Goal: Task Accomplishment & Management: Use online tool/utility

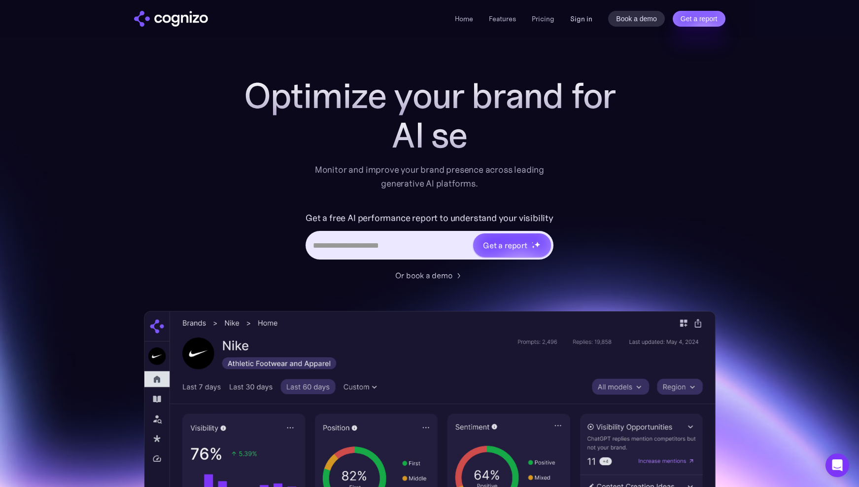
click at [585, 20] on link "Sign in" at bounding box center [581, 19] width 22 height 12
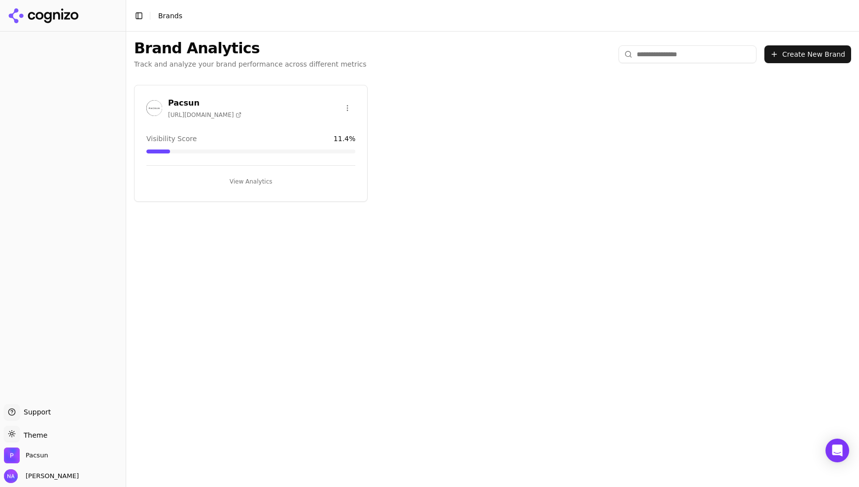
click at [248, 183] on button "View Analytics" at bounding box center [250, 182] width 209 height 16
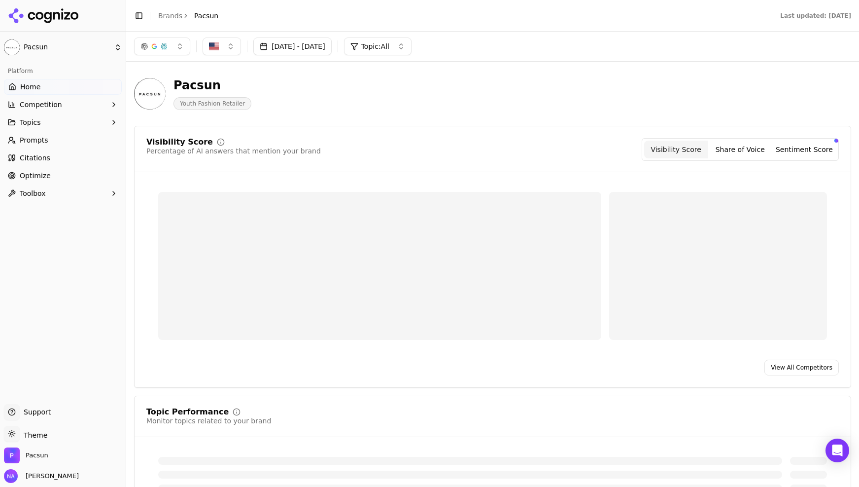
click at [52, 135] on link "Prompts" at bounding box center [63, 140] width 118 height 16
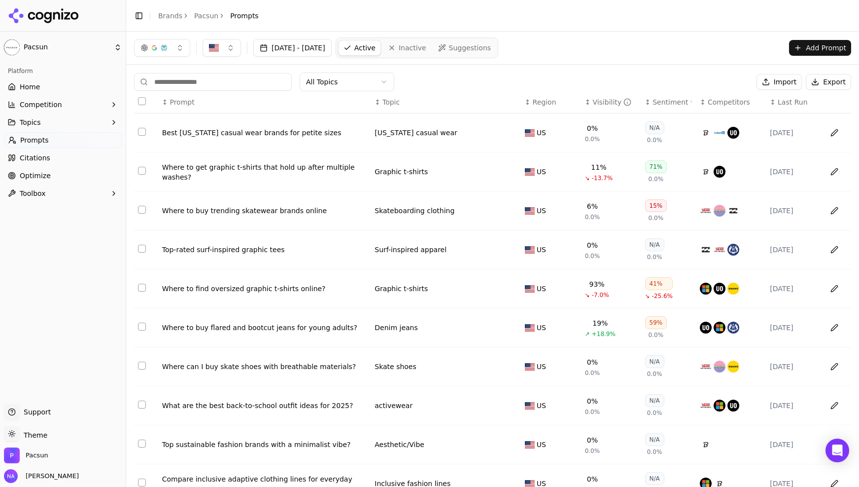
click at [602, 98] on div "Visibility" at bounding box center [612, 102] width 39 height 10
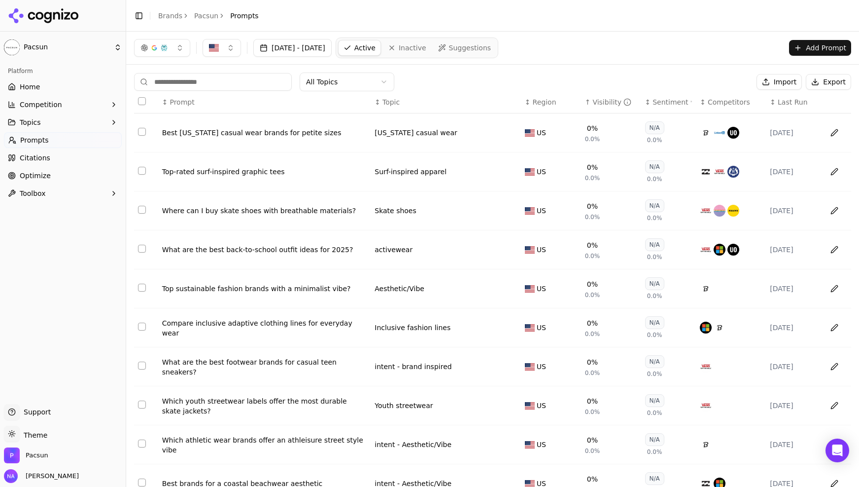
scroll to position [53, 0]
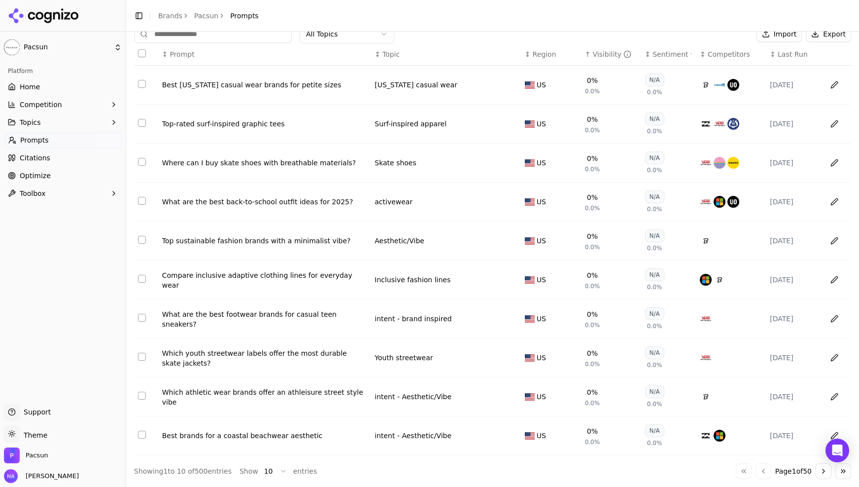
click at [823, 474] on button "Go to next page" at bounding box center [824, 471] width 16 height 16
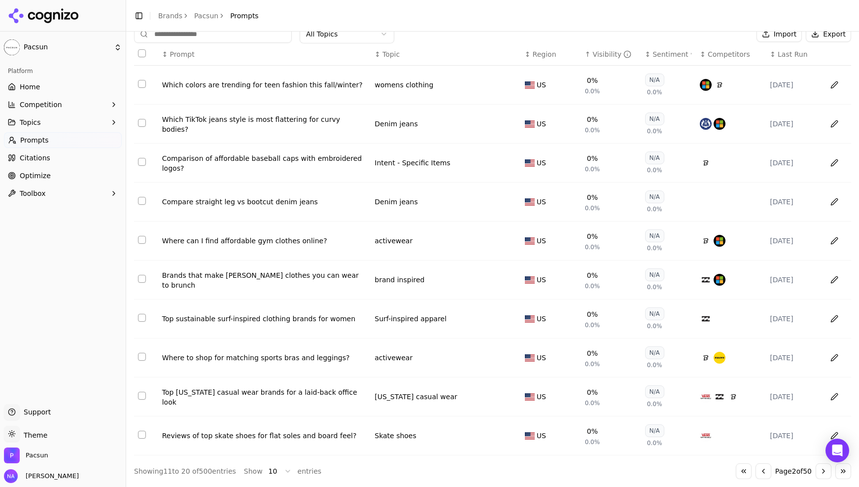
click at [824, 475] on button "Go to next page" at bounding box center [824, 471] width 16 height 16
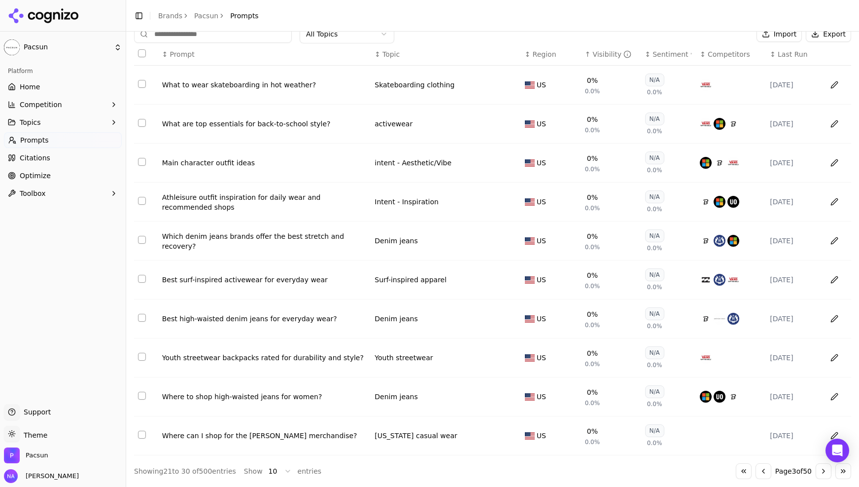
click at [824, 475] on button "Go to next page" at bounding box center [824, 471] width 16 height 16
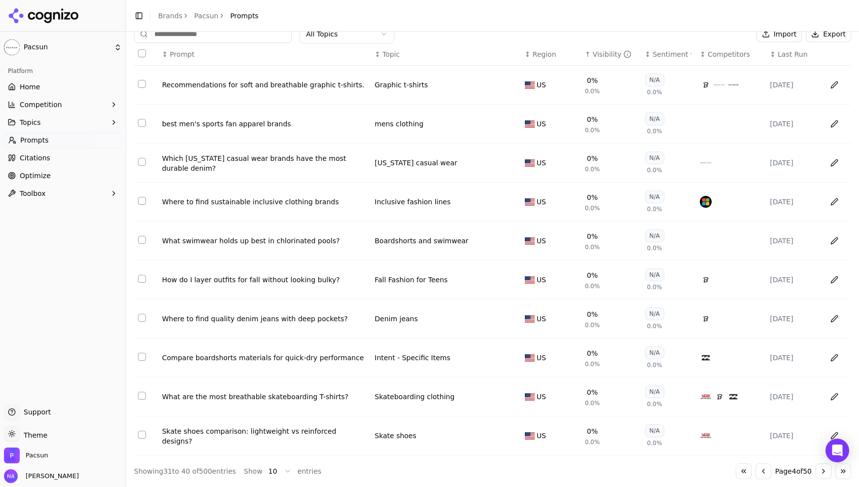
click at [824, 475] on button "Go to next page" at bounding box center [824, 471] width 16 height 16
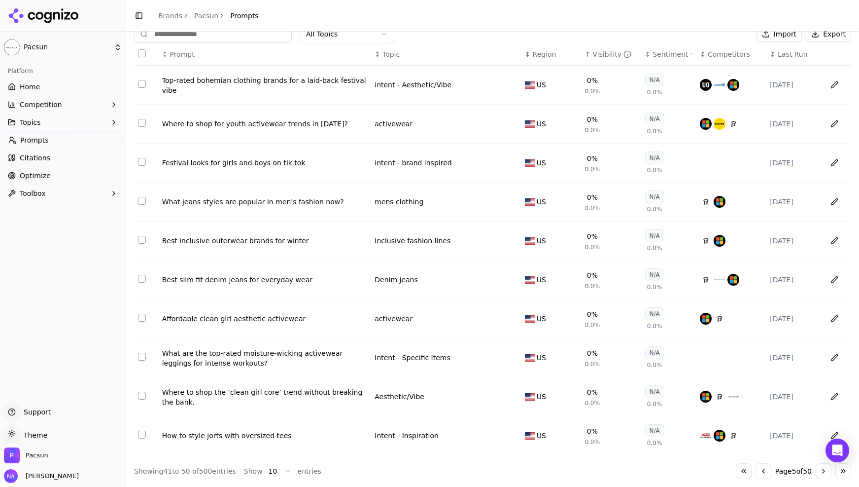
click at [824, 475] on button "Go to next page" at bounding box center [824, 471] width 16 height 16
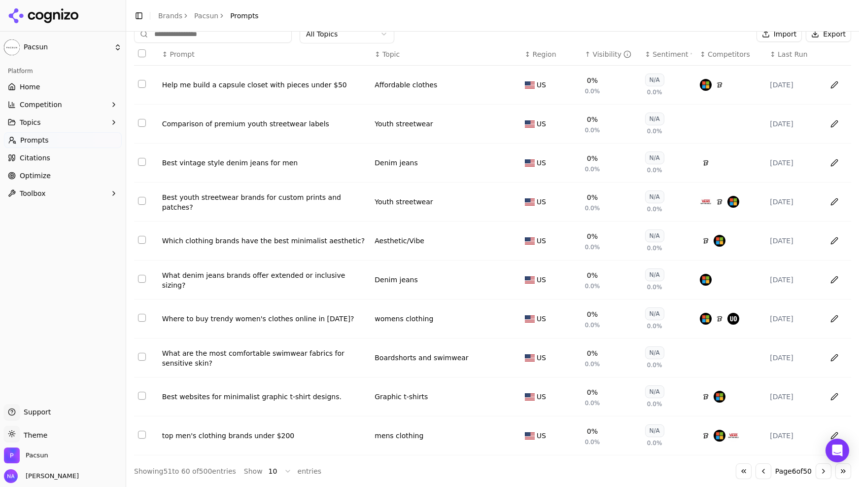
click at [824, 475] on button "Go to next page" at bounding box center [824, 471] width 16 height 16
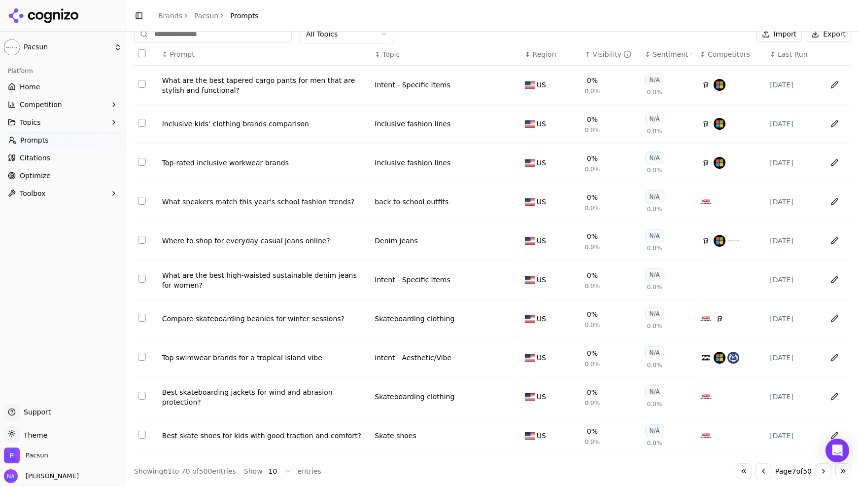
click at [824, 475] on button "Go to next page" at bounding box center [824, 471] width 16 height 16
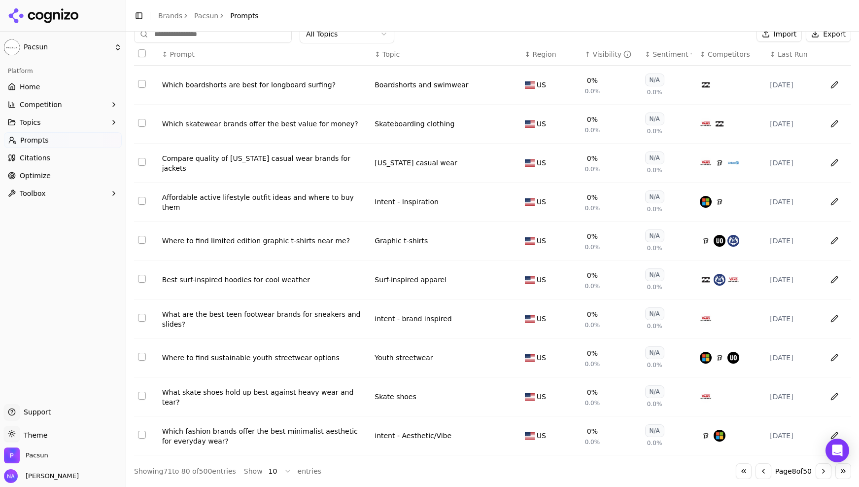
click at [824, 475] on button "Go to next page" at bounding box center [824, 471] width 16 height 16
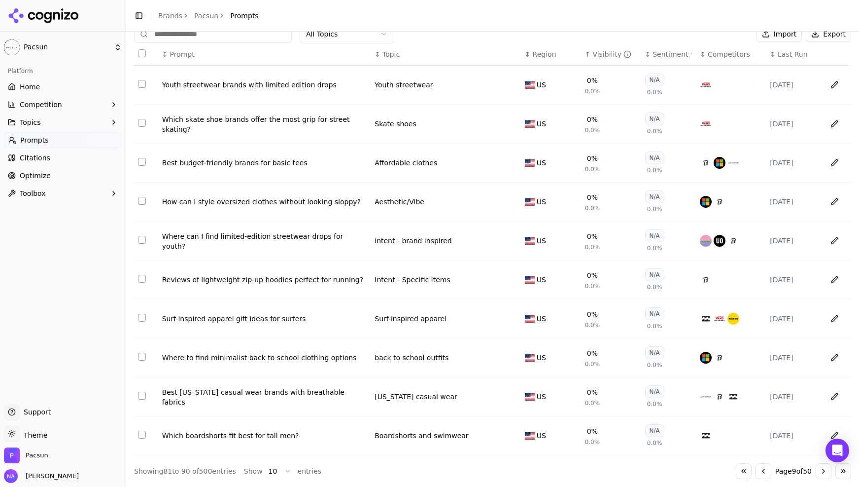
click at [824, 475] on button "Go to next page" at bounding box center [824, 471] width 16 height 16
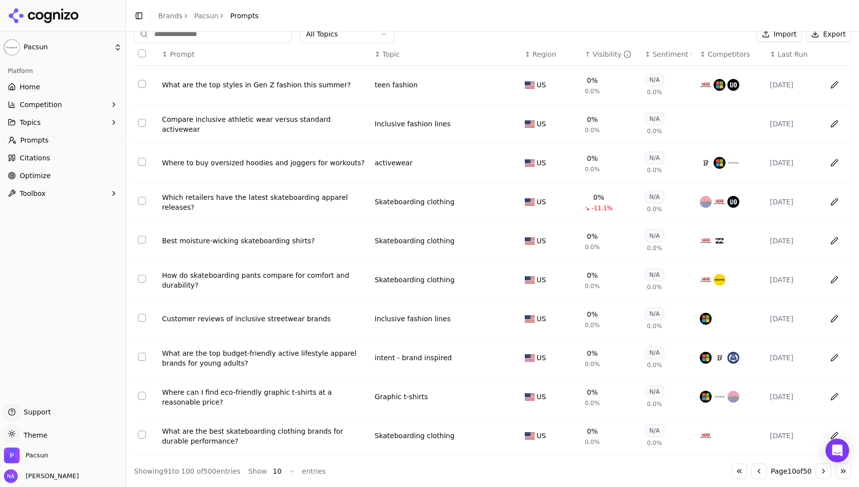
click at [824, 475] on button "Go to next page" at bounding box center [824, 471] width 16 height 16
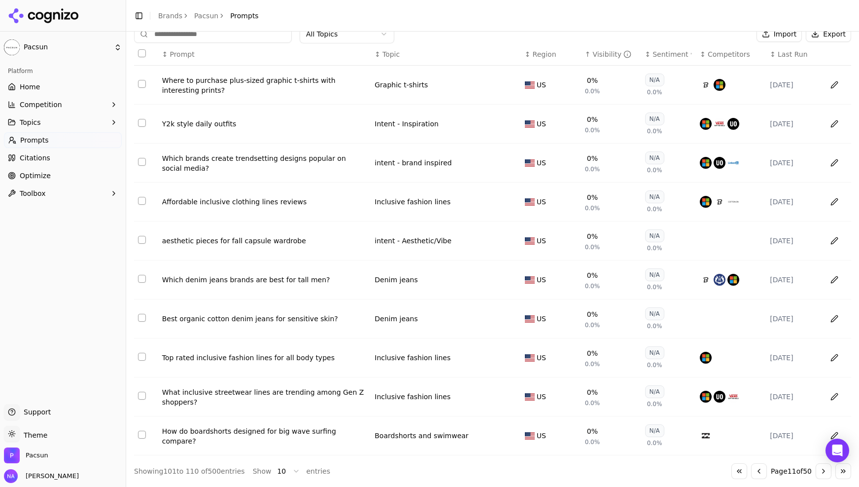
click at [824, 475] on button "Go to next page" at bounding box center [824, 471] width 16 height 16
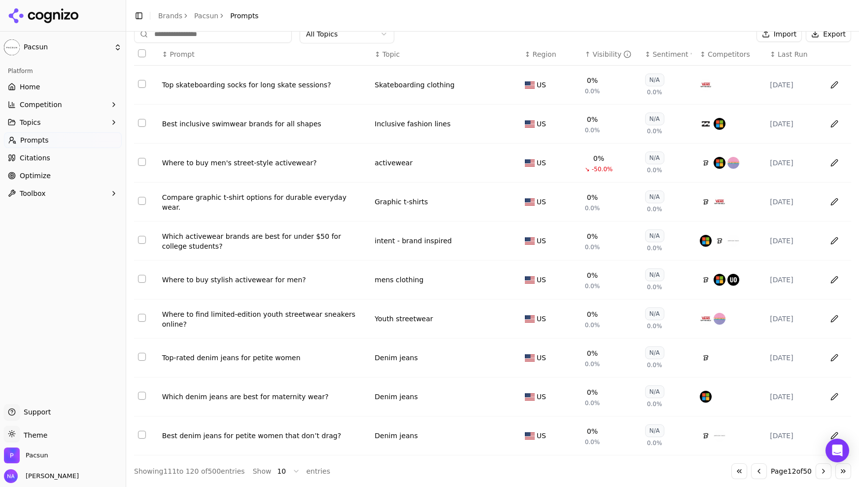
click at [824, 475] on button "Go to next page" at bounding box center [824, 471] width 16 height 16
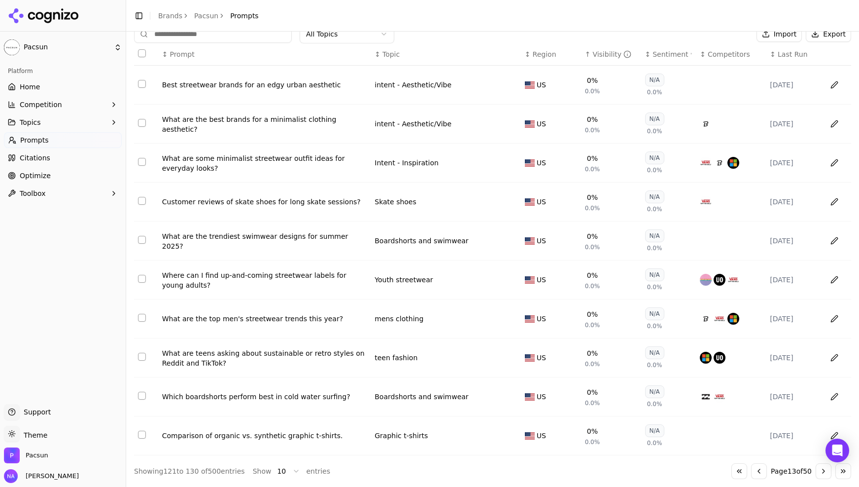
click at [824, 475] on button "Go to next page" at bounding box center [824, 471] width 16 height 16
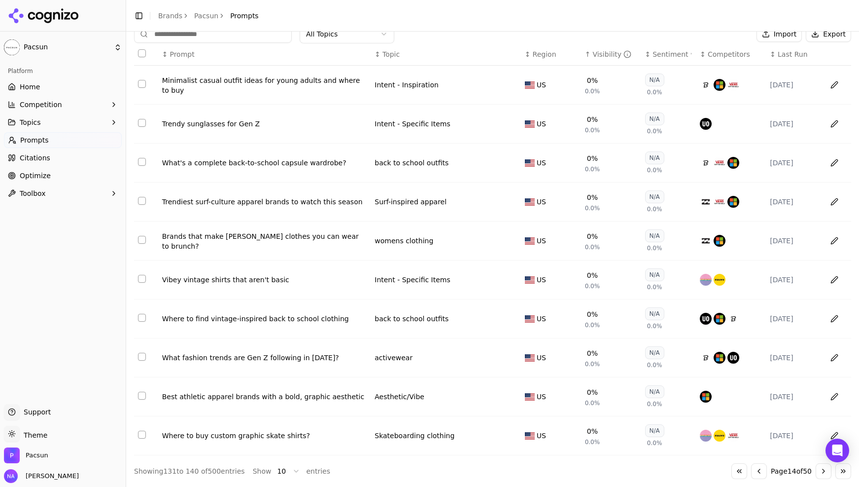
click at [824, 475] on button "Go to next page" at bounding box center [824, 471] width 16 height 16
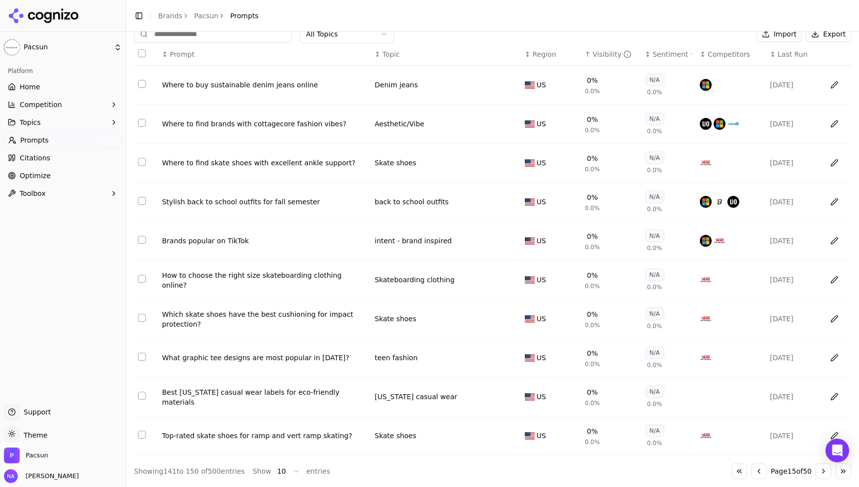
click at [824, 475] on button "Go to next page" at bounding box center [824, 471] width 16 height 16
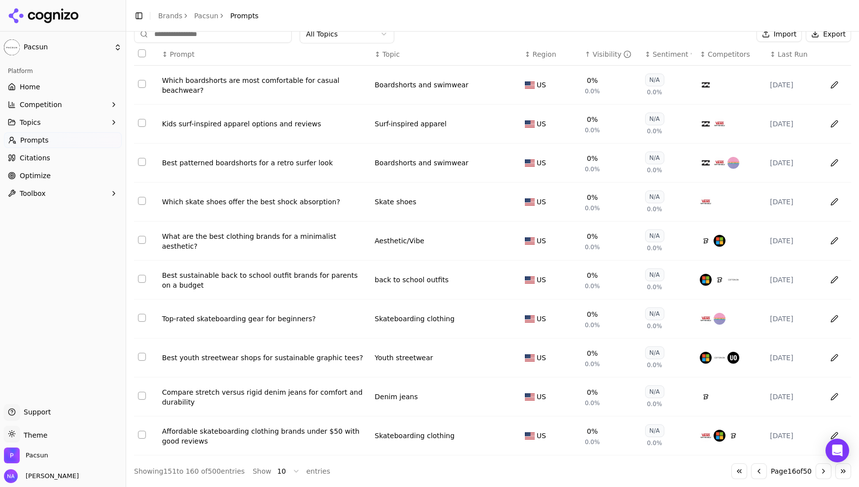
click at [824, 475] on button "Go to next page" at bounding box center [824, 471] width 16 height 16
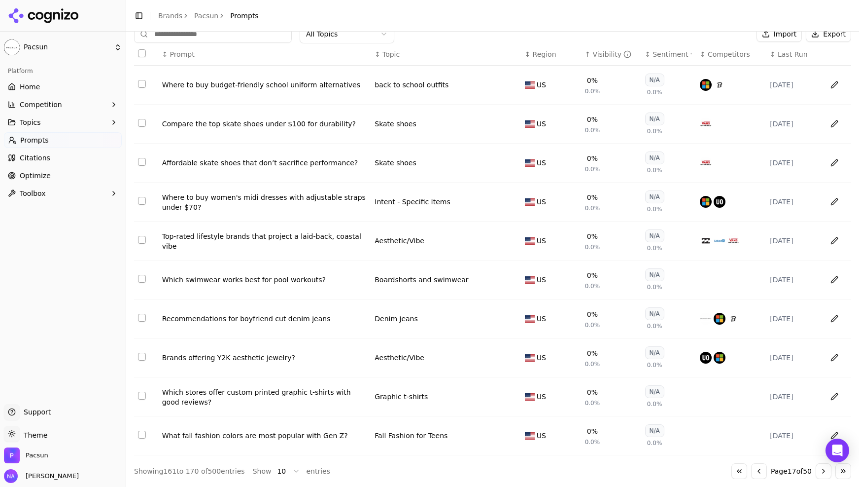
click at [824, 475] on button "Go to next page" at bounding box center [824, 471] width 16 height 16
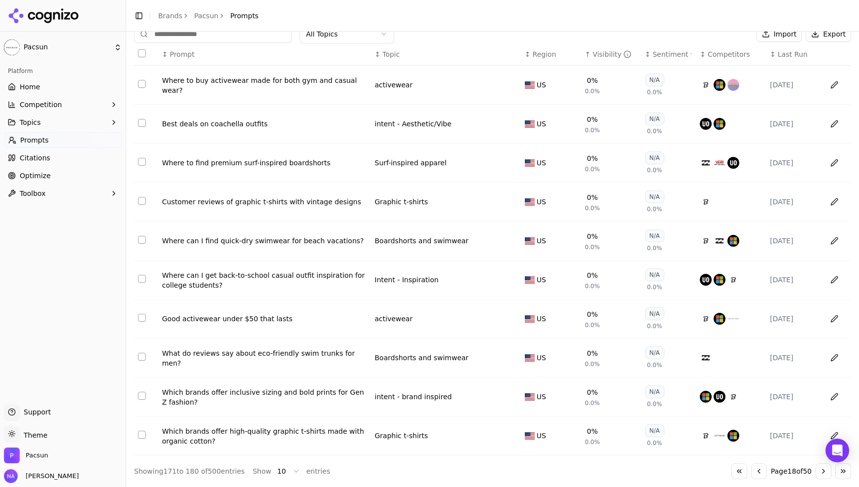
click at [824, 475] on button "Go to next page" at bounding box center [824, 471] width 16 height 16
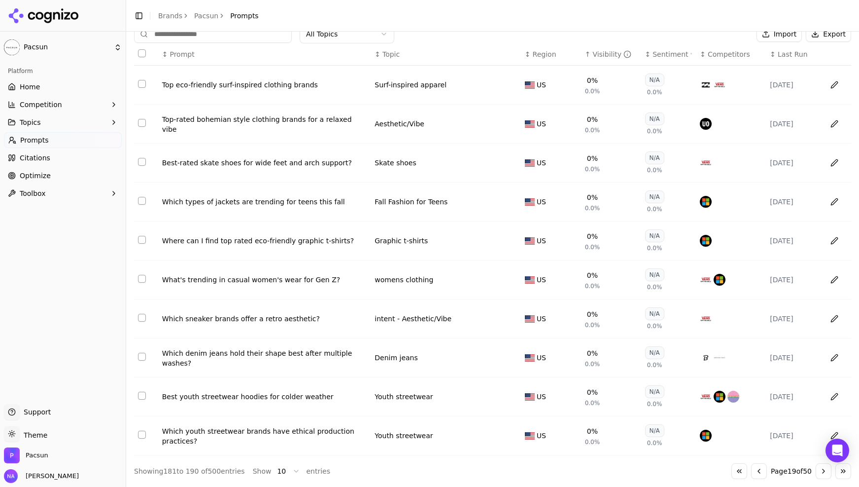
click at [824, 475] on button "Go to next page" at bounding box center [824, 471] width 16 height 16
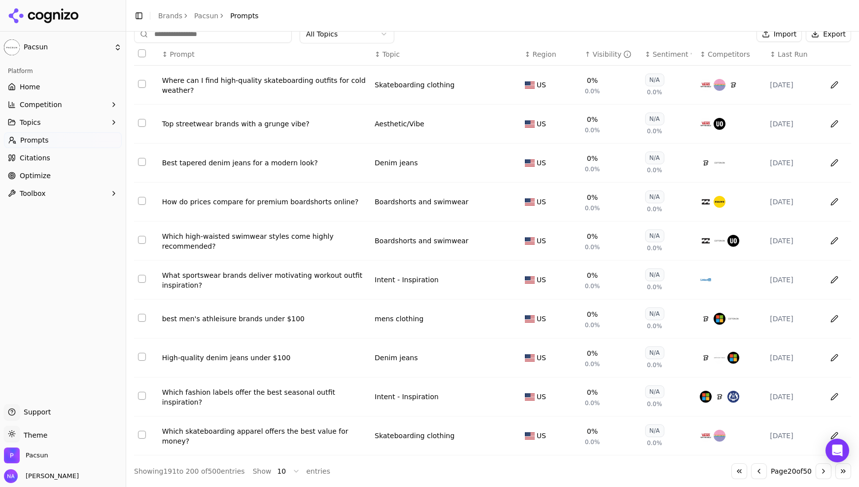
click at [824, 475] on button "Go to next page" at bounding box center [824, 471] width 16 height 16
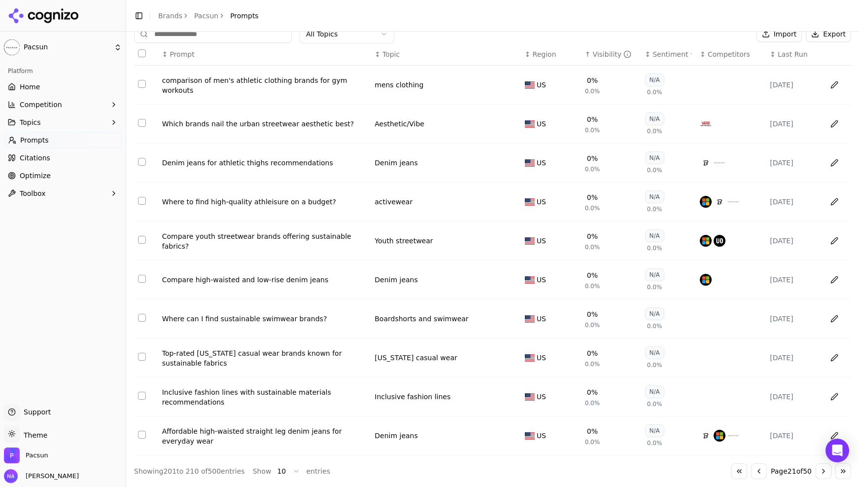
click at [824, 475] on button "Go to next page" at bounding box center [824, 471] width 16 height 16
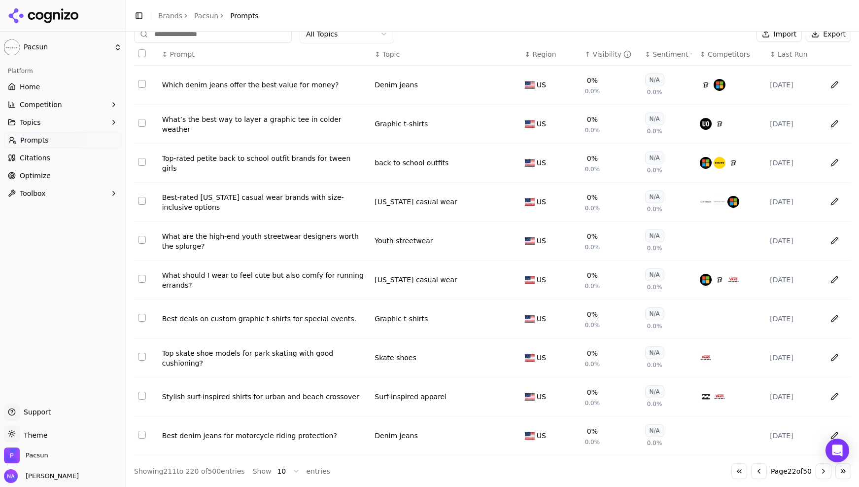
click at [824, 475] on button "Go to next page" at bounding box center [824, 471] width 16 height 16
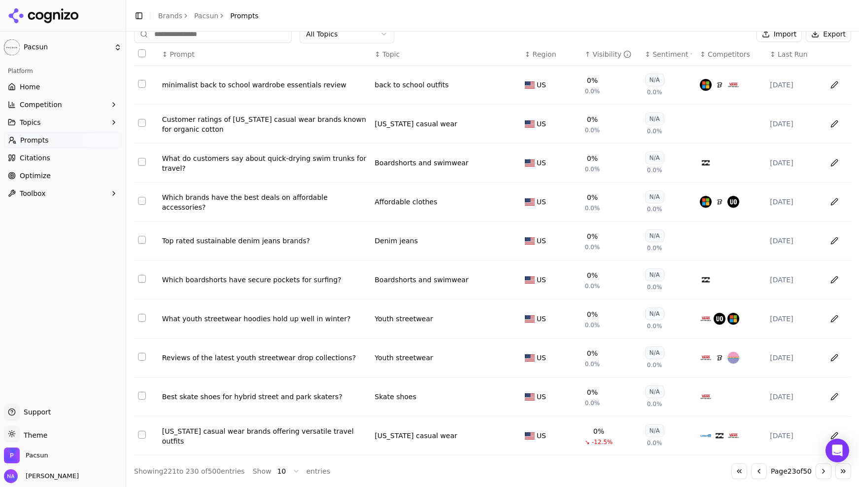
click at [824, 475] on button "Go to next page" at bounding box center [824, 471] width 16 height 16
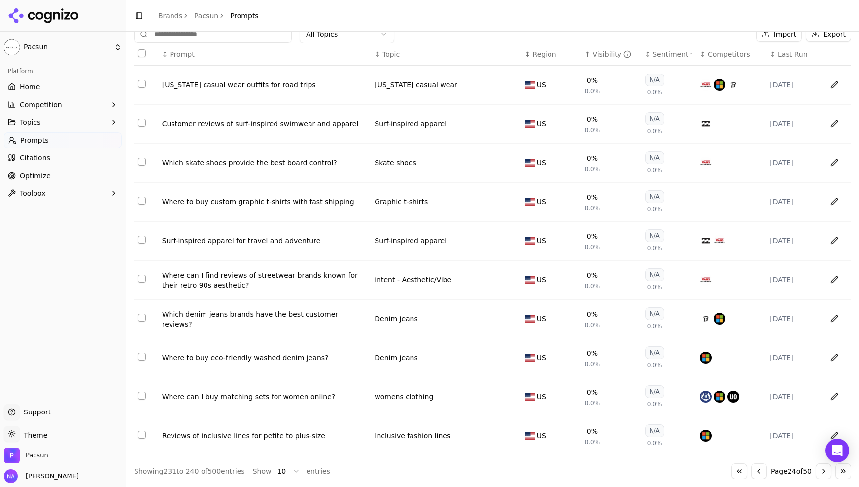
click at [751, 472] on button "Go to previous page" at bounding box center [759, 471] width 16 height 16
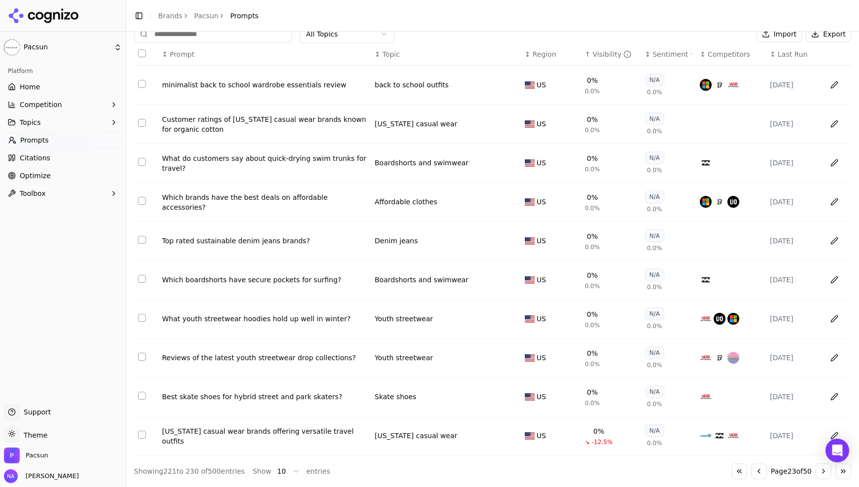
click at [825, 473] on button "Go to next page" at bounding box center [824, 471] width 16 height 16
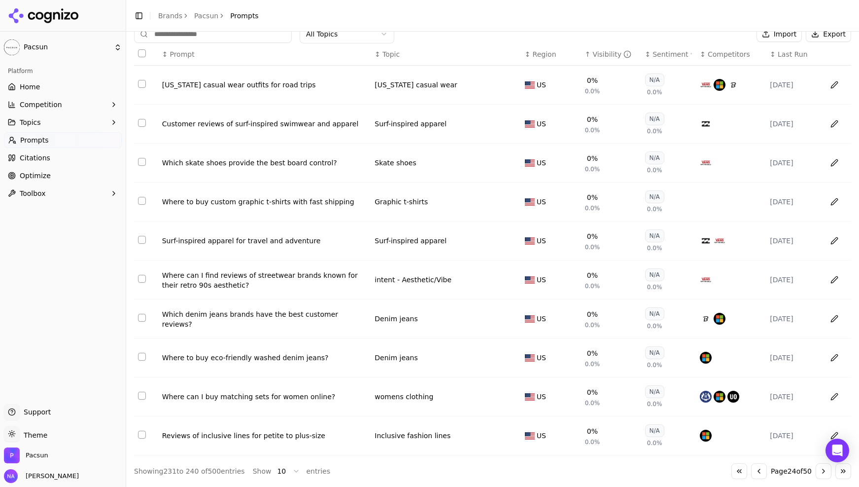
click at [825, 473] on button "Go to next page" at bounding box center [824, 471] width 16 height 16
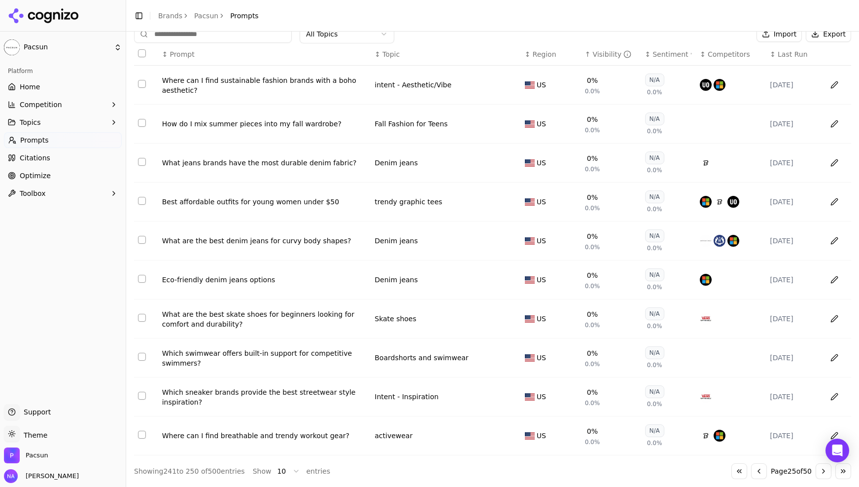
click at [825, 473] on button "Go to next page" at bounding box center [824, 471] width 16 height 16
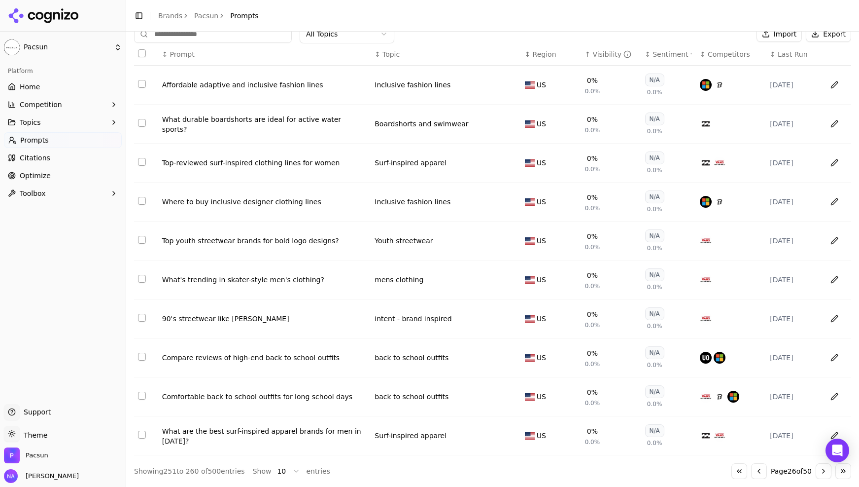
click at [825, 473] on button "Go to next page" at bounding box center [824, 471] width 16 height 16
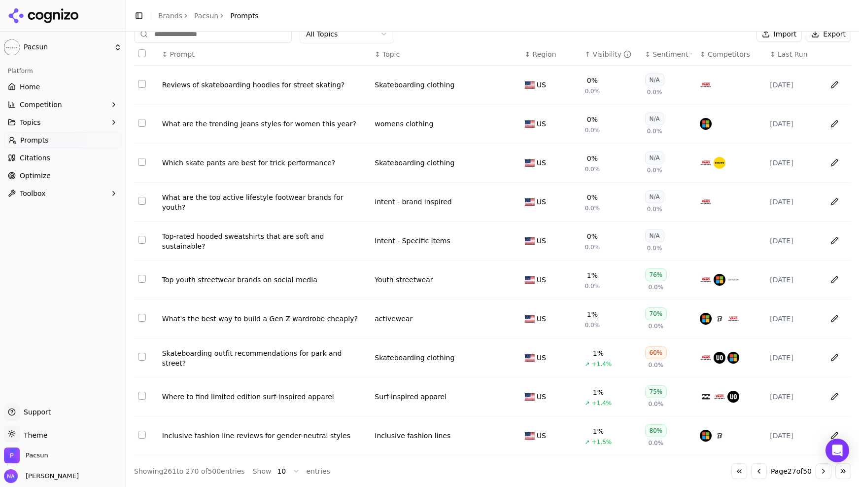
click at [751, 472] on button "Go to previous page" at bounding box center [759, 471] width 16 height 16
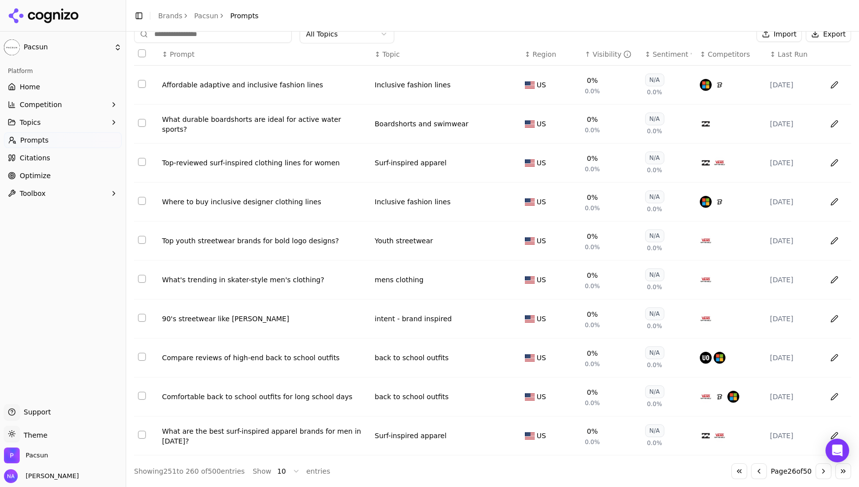
click at [827, 476] on button "Go to next page" at bounding box center [824, 471] width 16 height 16
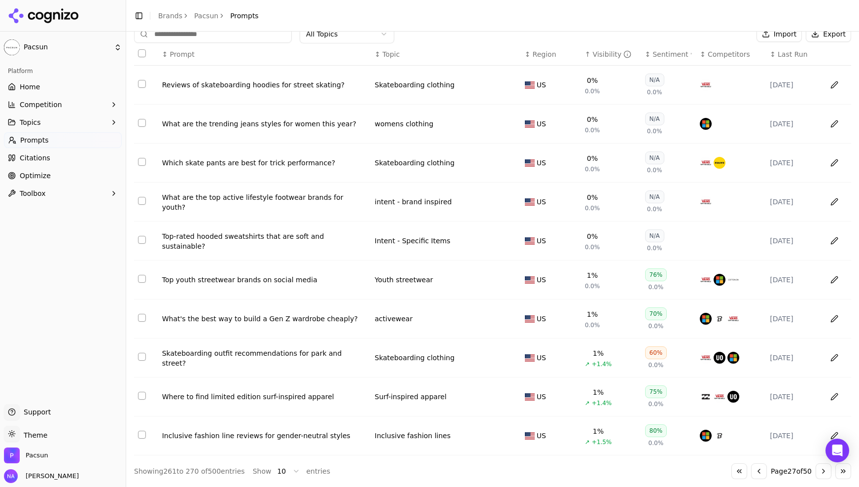
click at [822, 471] on button "Go to next page" at bounding box center [824, 471] width 16 height 16
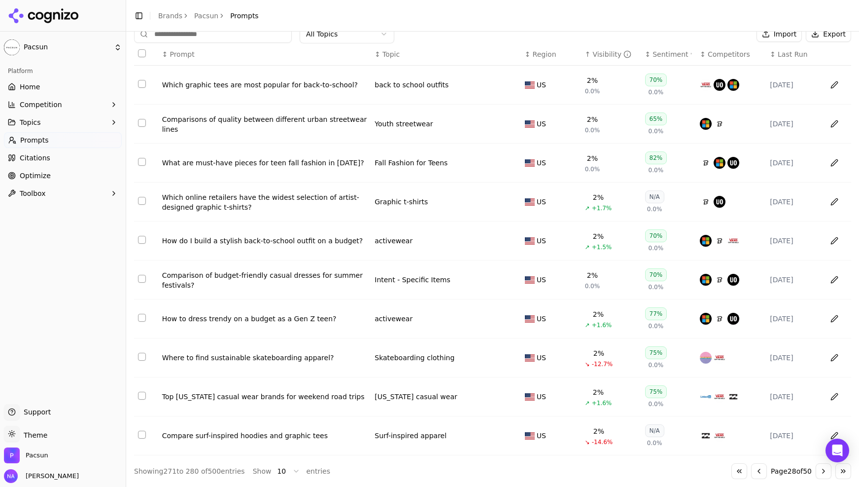
click at [822, 471] on button "Go to next page" at bounding box center [824, 471] width 16 height 16
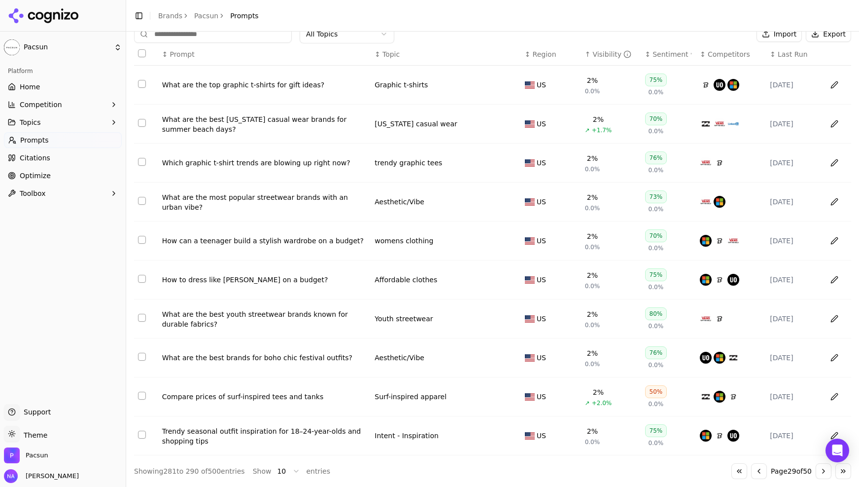
click at [822, 471] on button "Go to next page" at bounding box center [824, 471] width 16 height 16
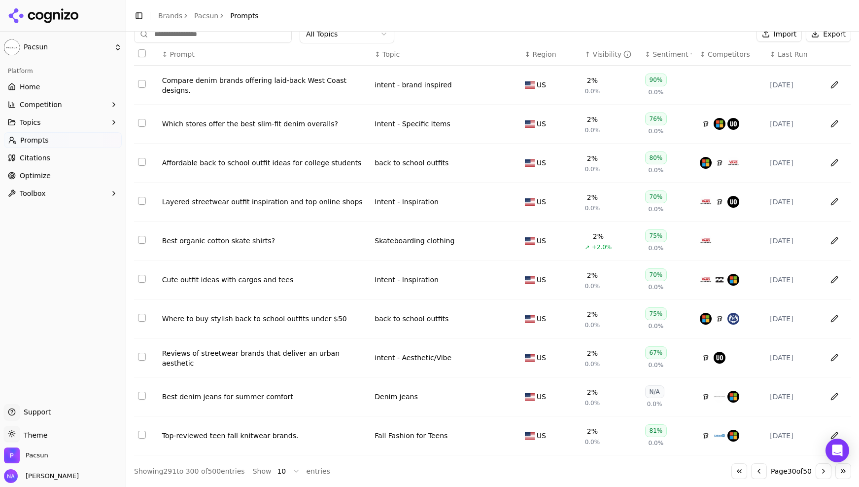
click at [822, 471] on button "Go to next page" at bounding box center [824, 471] width 16 height 16
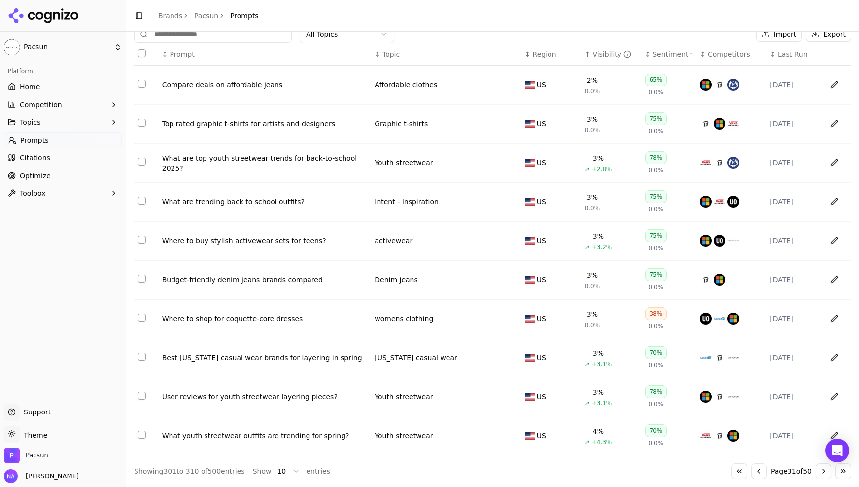
click at [822, 471] on button "Go to next page" at bounding box center [824, 471] width 16 height 16
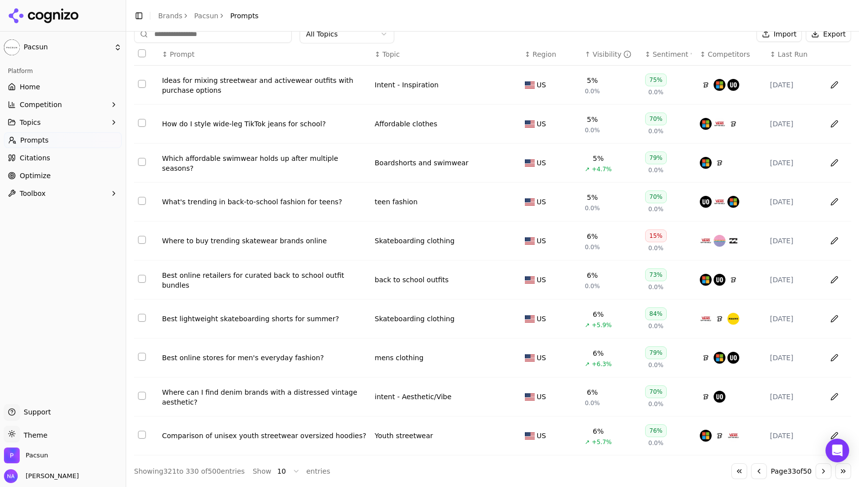
click at [822, 471] on button "Go to next page" at bounding box center [824, 471] width 16 height 16
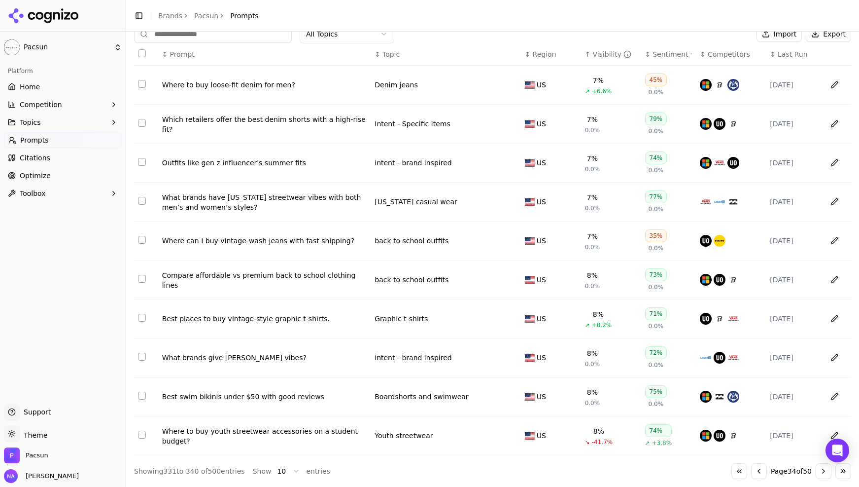
click at [822, 471] on button "Go to next page" at bounding box center [824, 471] width 16 height 16
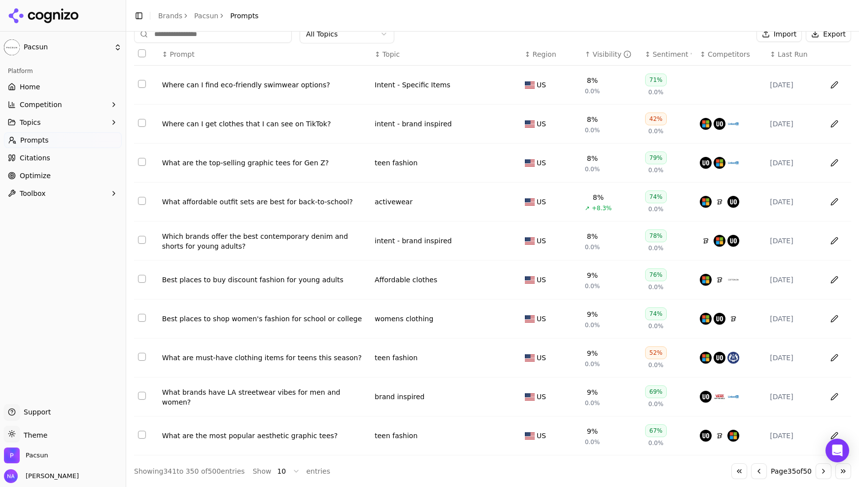
click at [822, 471] on button "Go to next page" at bounding box center [824, 471] width 16 height 16
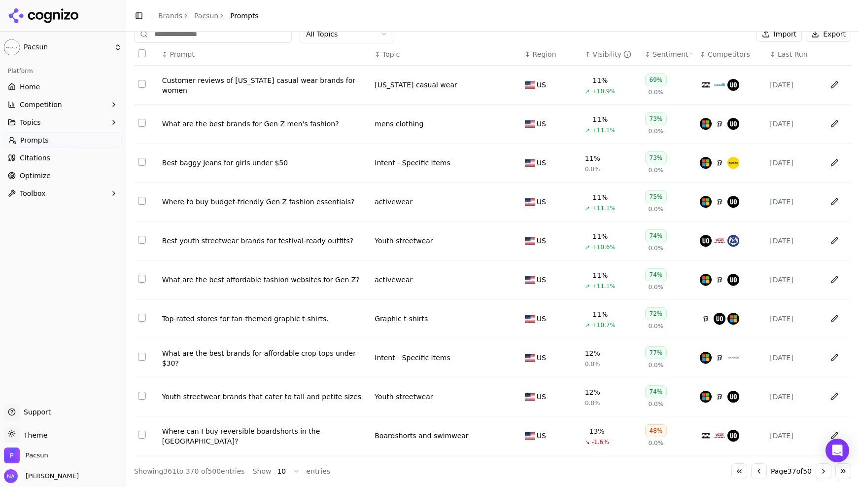
click at [822, 471] on button "Go to next page" at bounding box center [824, 471] width 16 height 16
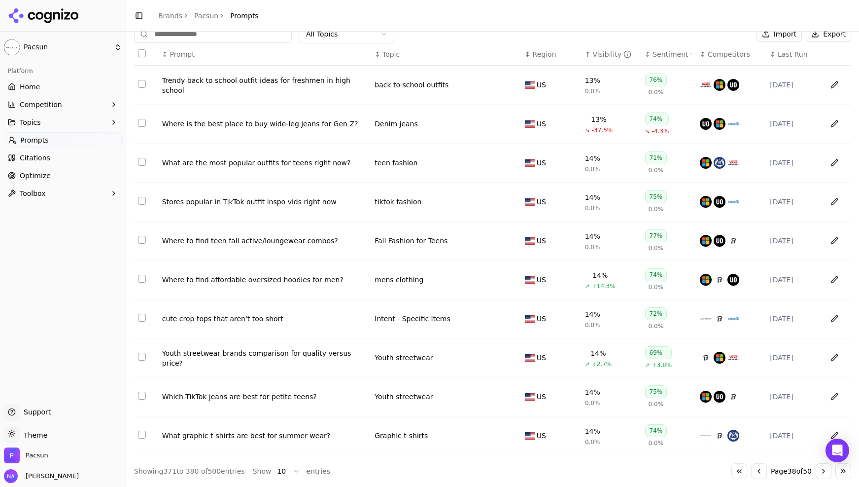
click at [822, 471] on button "Go to next page" at bounding box center [824, 471] width 16 height 16
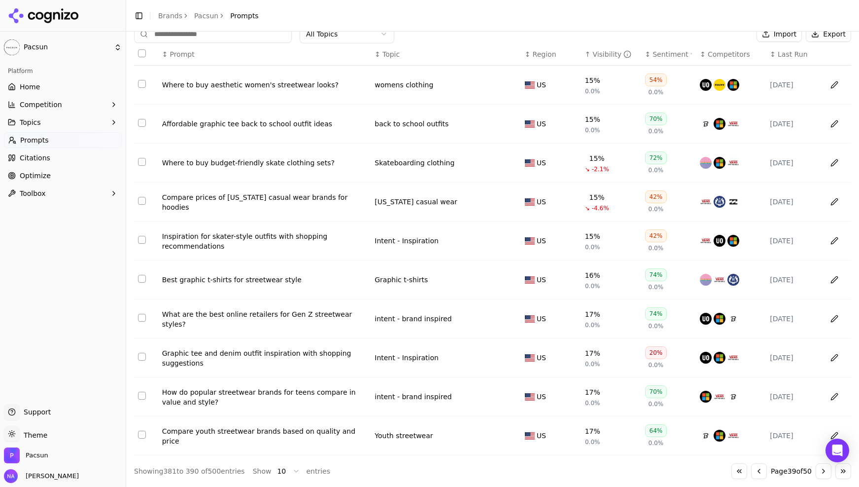
click at [822, 471] on button "Go to next page" at bounding box center [824, 471] width 16 height 16
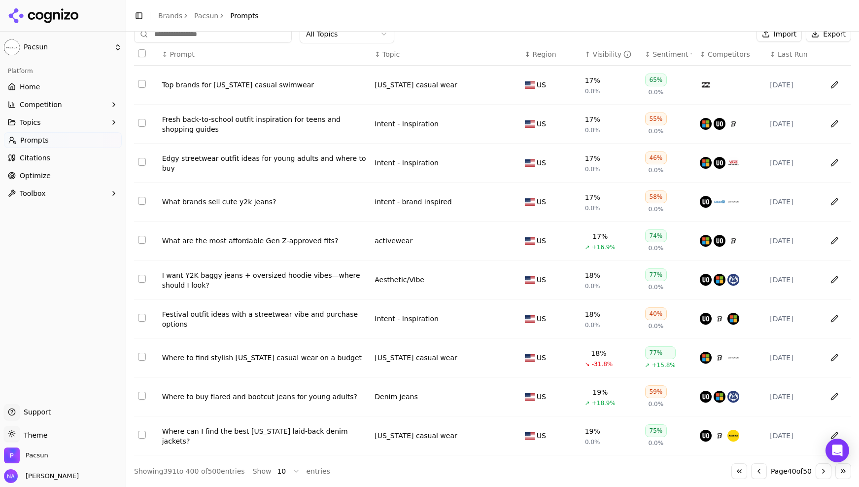
click at [822, 471] on button "Go to next page" at bounding box center [824, 471] width 16 height 16
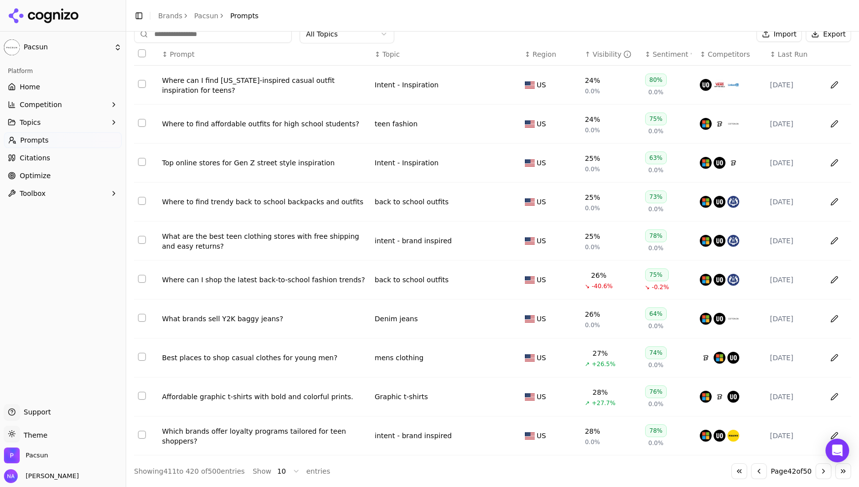
click at [822, 471] on button "Go to next page" at bounding box center [824, 471] width 16 height 16
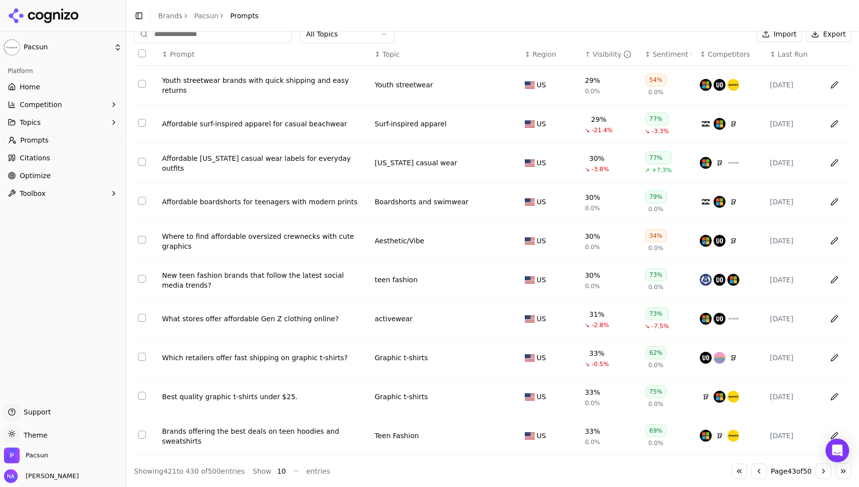
click at [822, 471] on button "Go to next page" at bounding box center [824, 471] width 16 height 16
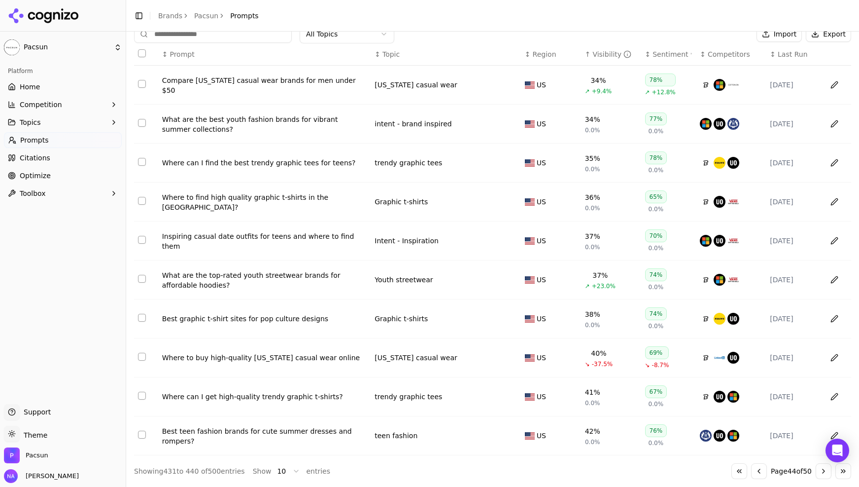
click at [822, 471] on button "Go to next page" at bounding box center [824, 471] width 16 height 16
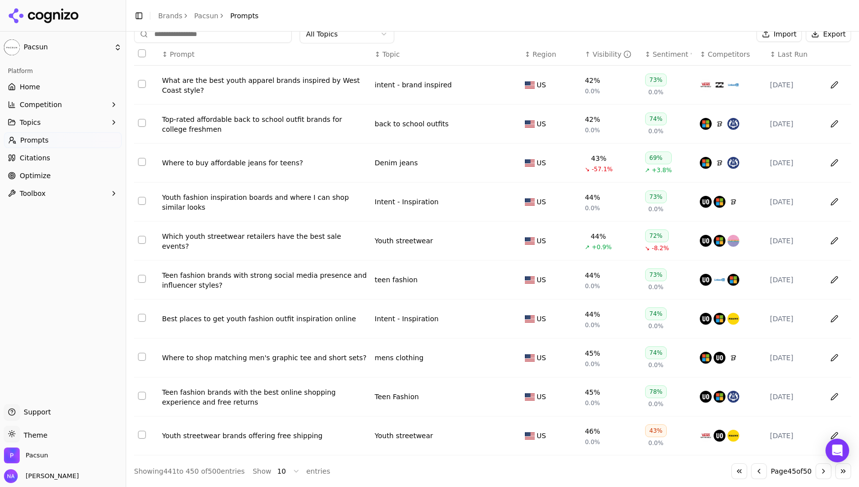
click at [822, 471] on button "Go to next page" at bounding box center [824, 471] width 16 height 16
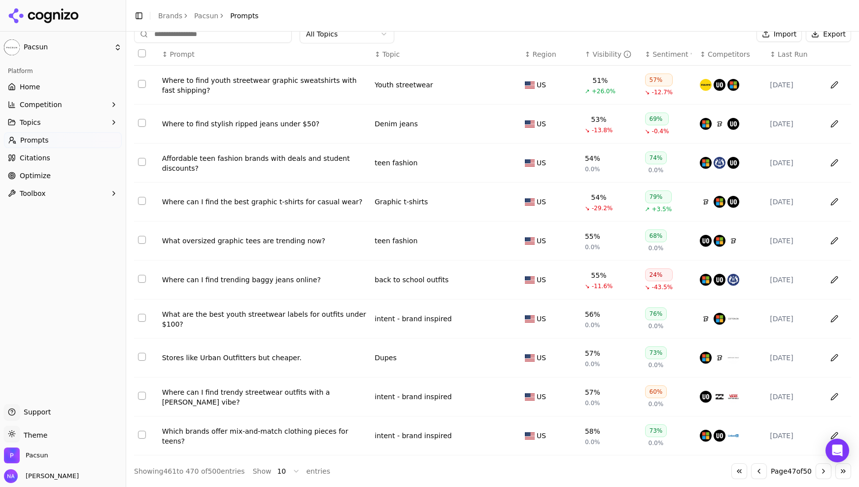
click at [822, 471] on button "Go to next page" at bounding box center [824, 471] width 16 height 16
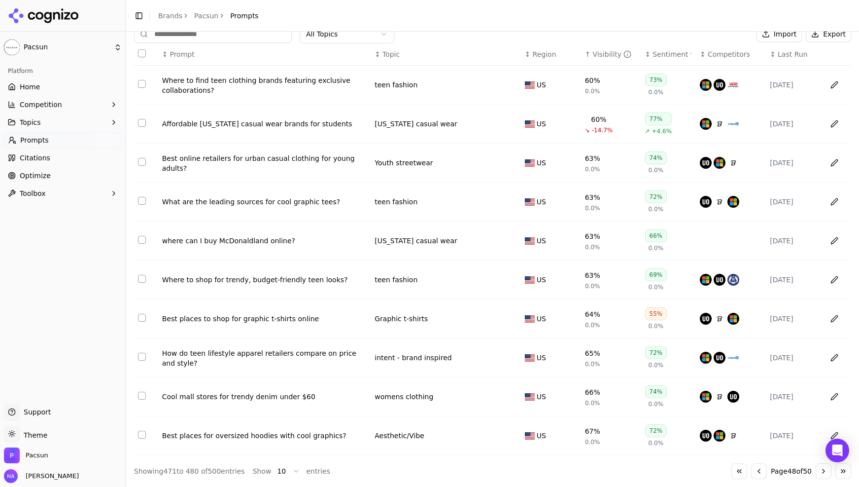
click at [822, 471] on button "Go to next page" at bounding box center [824, 471] width 16 height 16
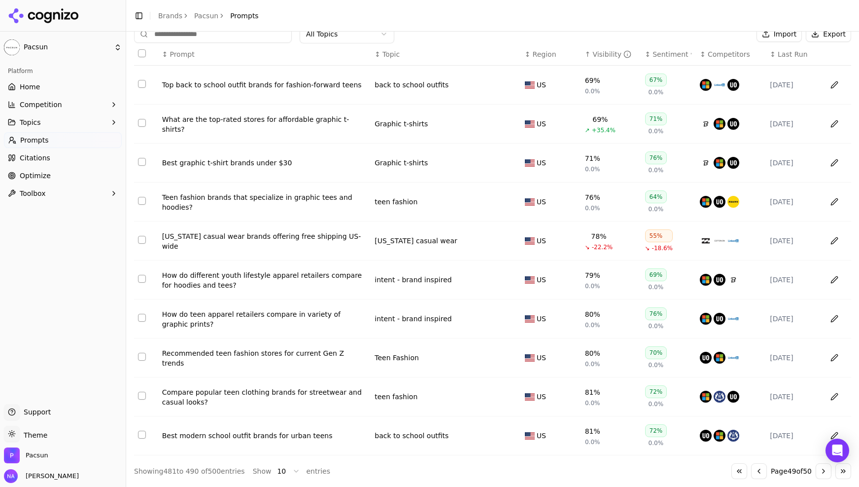
click at [822, 471] on button "Go to next page" at bounding box center [824, 471] width 16 height 16
click at [822, 471] on div "Go to first page Go to previous page Page 49 of 50 Go to next page Go to last p…" at bounding box center [792, 471] width 120 height 16
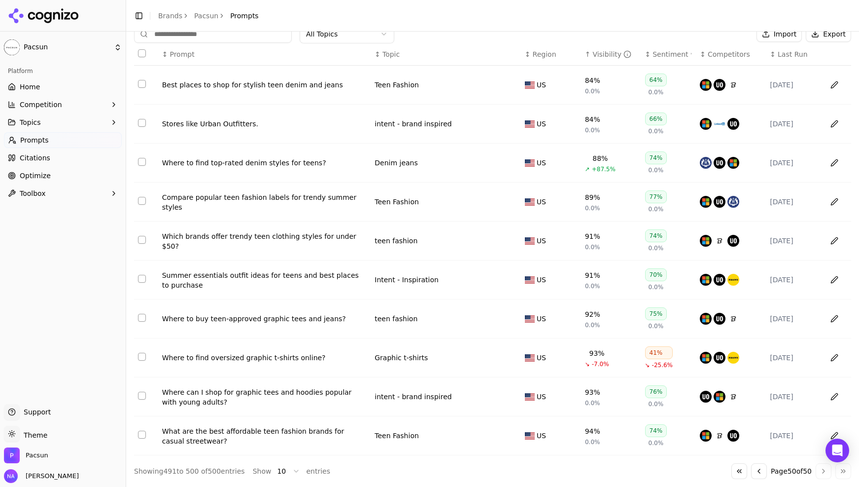
click at [822, 471] on div "Go to first page Go to previous page Page 50 of 50 Go to next page Go to last p…" at bounding box center [792, 471] width 120 height 16
click at [752, 472] on button "Go to previous page" at bounding box center [759, 471] width 16 height 16
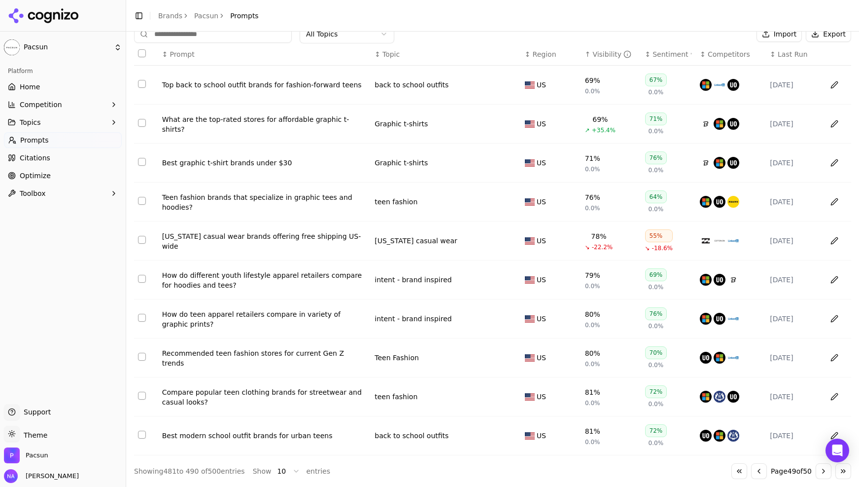
click at [752, 472] on button "Go to previous page" at bounding box center [759, 471] width 16 height 16
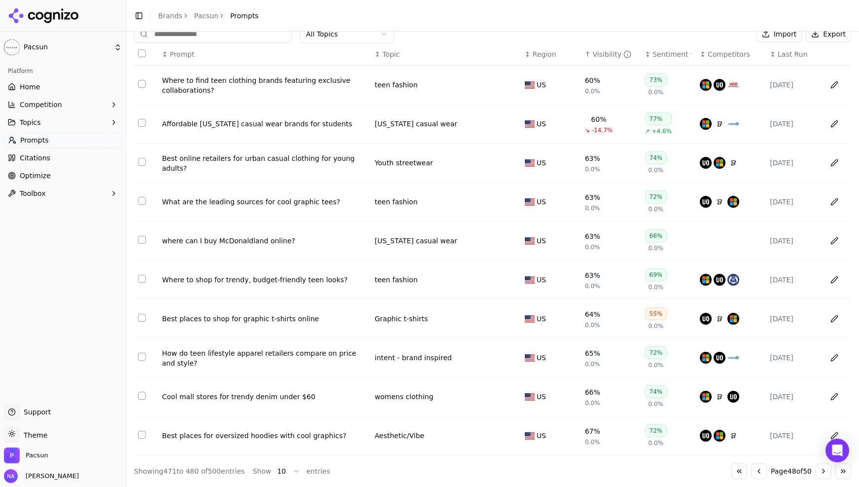
click at [752, 472] on button "Go to previous page" at bounding box center [759, 471] width 16 height 16
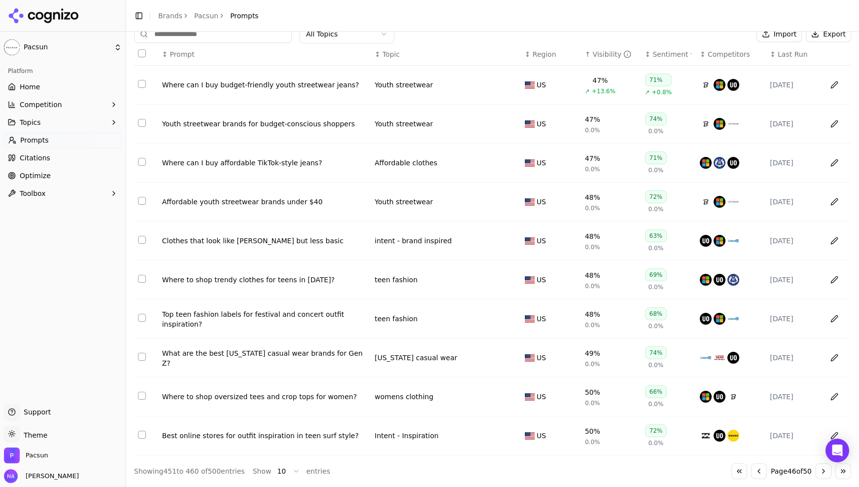
click at [752, 472] on button "Go to previous page" at bounding box center [759, 471] width 16 height 16
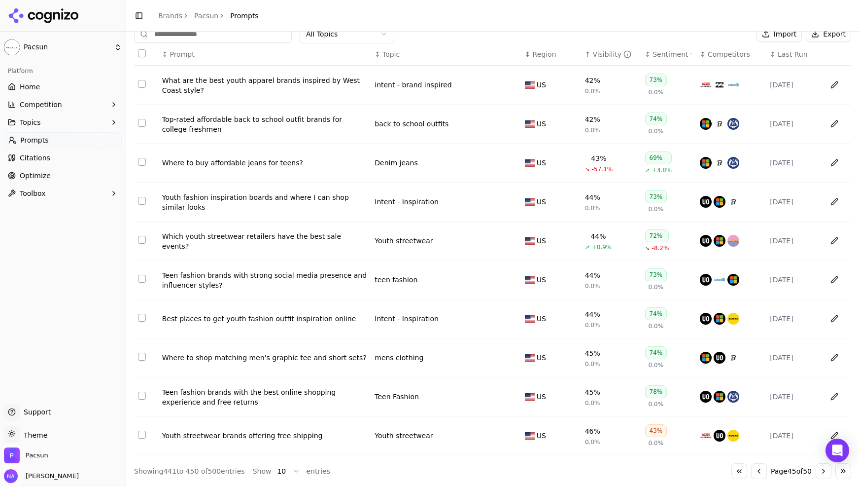
click at [752, 472] on button "Go to previous page" at bounding box center [759, 471] width 16 height 16
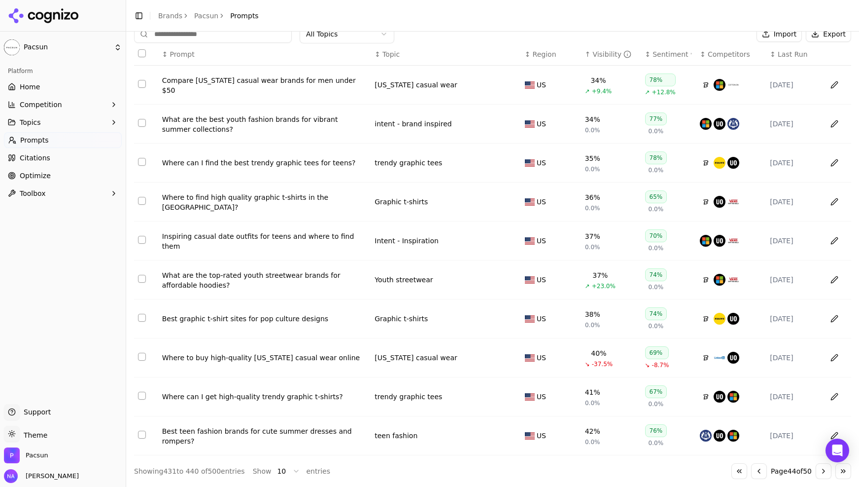
click at [752, 472] on button "Go to previous page" at bounding box center [759, 471] width 16 height 16
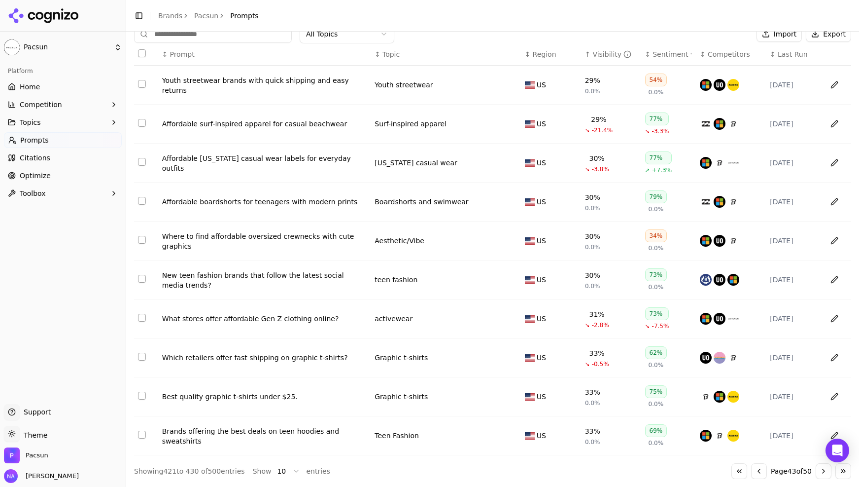
click at [752, 472] on button "Go to previous page" at bounding box center [759, 471] width 16 height 16
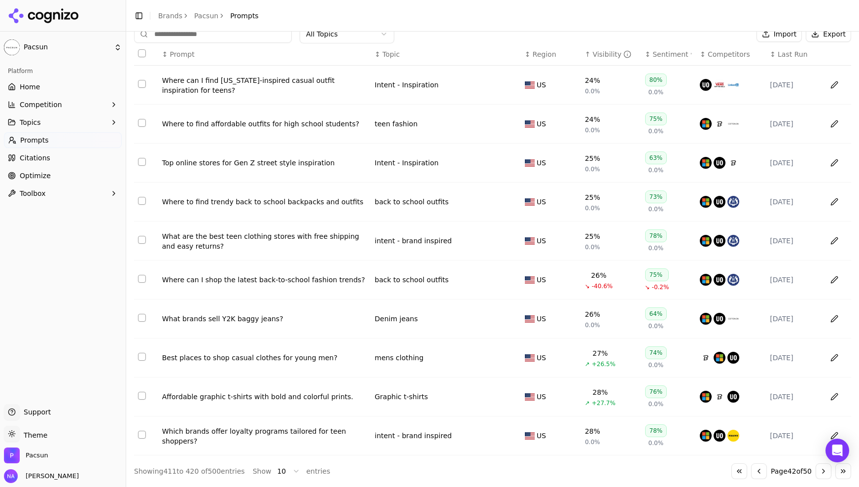
click at [752, 472] on button "Go to previous page" at bounding box center [759, 471] width 16 height 16
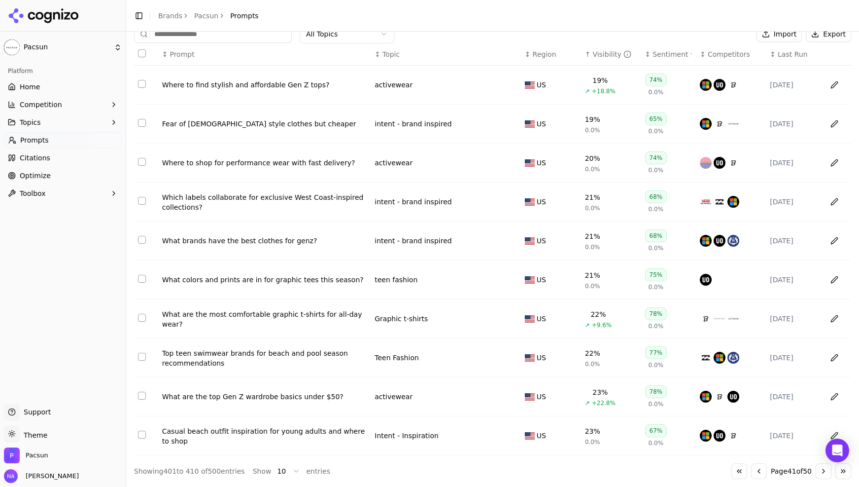
click at [752, 472] on button "Go to previous page" at bounding box center [759, 471] width 16 height 16
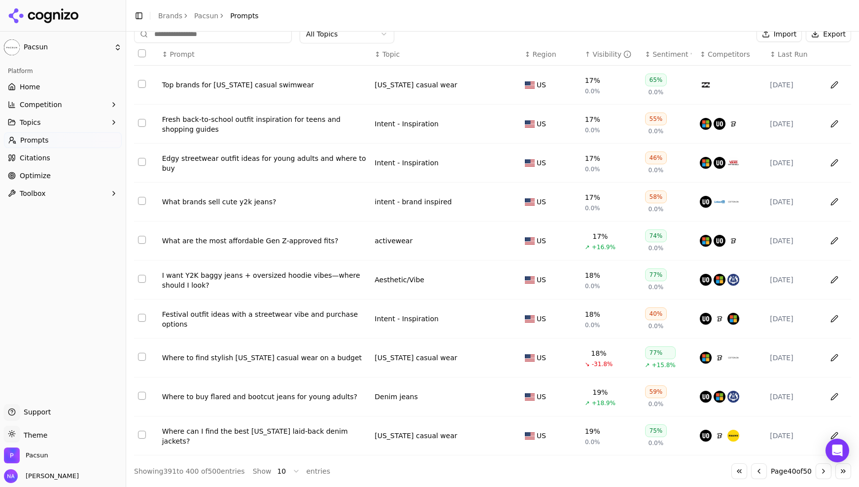
click at [752, 472] on button "Go to previous page" at bounding box center [759, 471] width 16 height 16
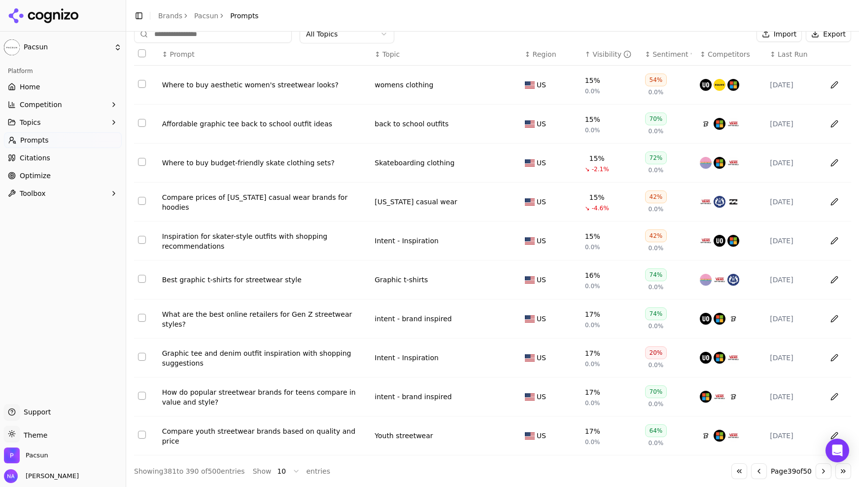
click at [752, 472] on button "Go to previous page" at bounding box center [759, 471] width 16 height 16
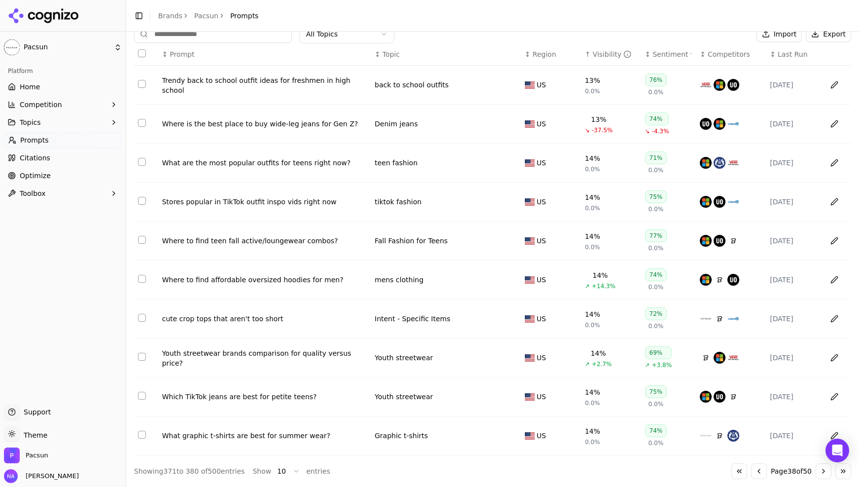
click at [752, 472] on button "Go to previous page" at bounding box center [759, 471] width 16 height 16
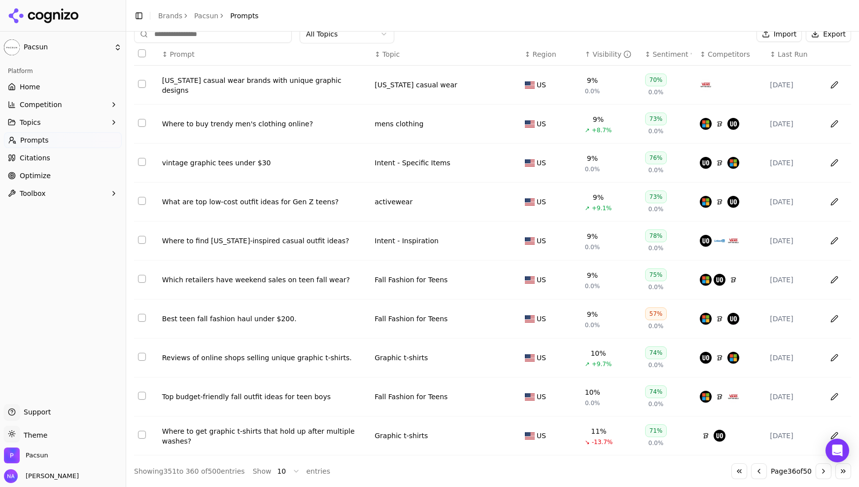
click at [752, 472] on button "Go to previous page" at bounding box center [759, 471] width 16 height 16
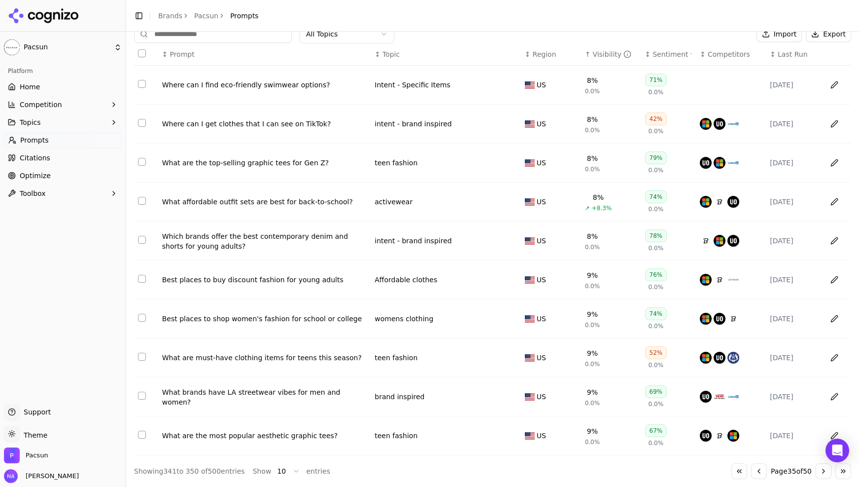
click at [752, 472] on button "Go to previous page" at bounding box center [759, 471] width 16 height 16
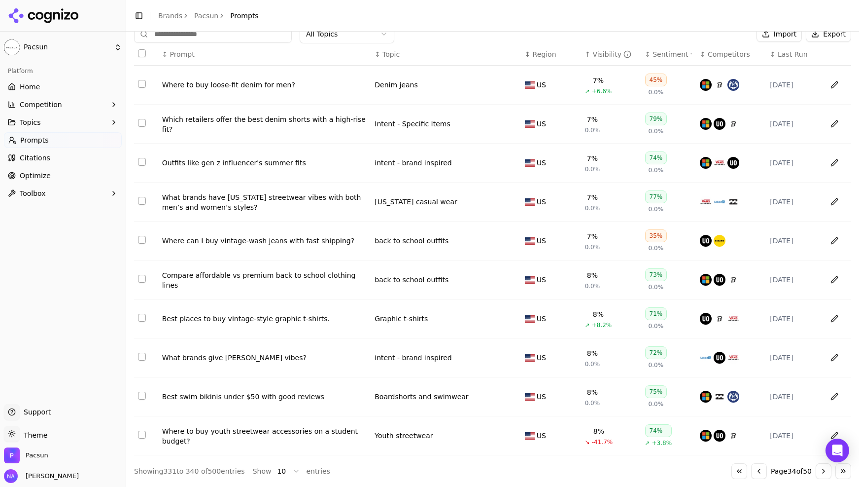
click at [752, 472] on button "Go to previous page" at bounding box center [759, 471] width 16 height 16
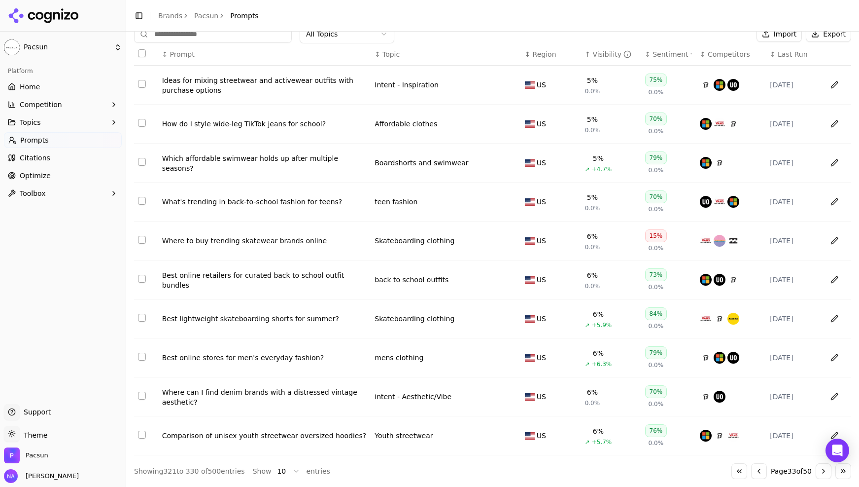
click at [752, 472] on button "Go to previous page" at bounding box center [759, 471] width 16 height 16
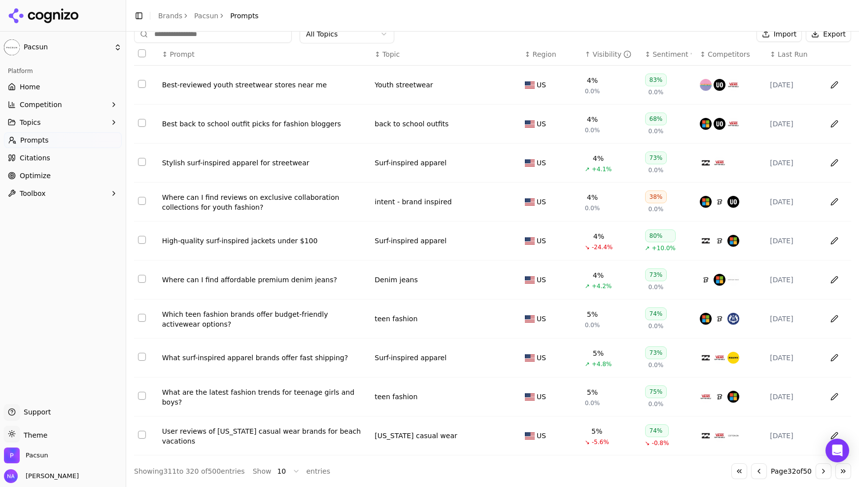
click at [752, 472] on button "Go to previous page" at bounding box center [759, 471] width 16 height 16
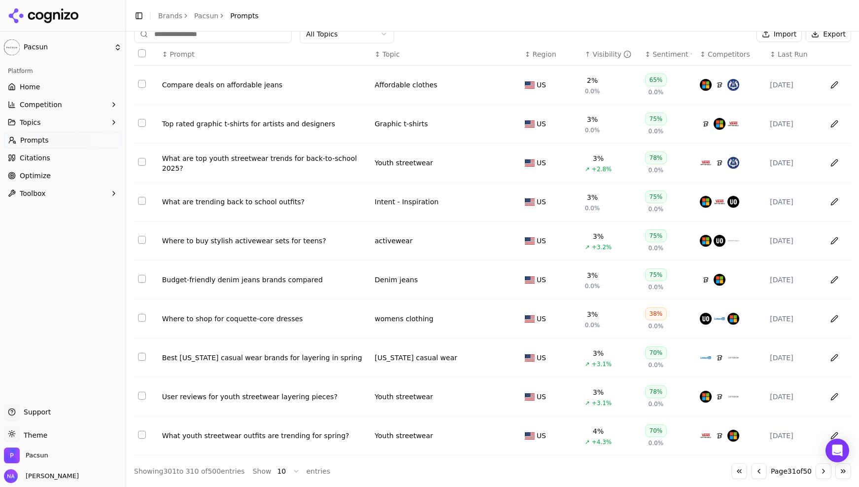
click at [752, 472] on button "Go to previous page" at bounding box center [759, 471] width 16 height 16
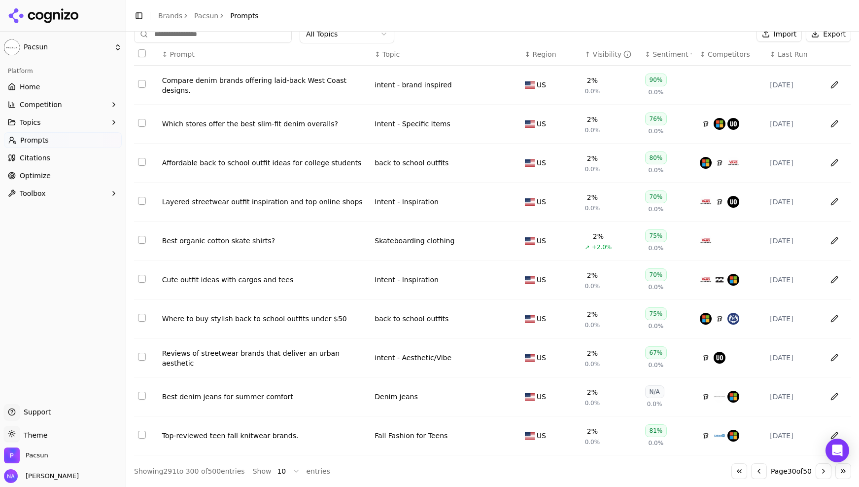
click at [752, 472] on button "Go to previous page" at bounding box center [759, 471] width 16 height 16
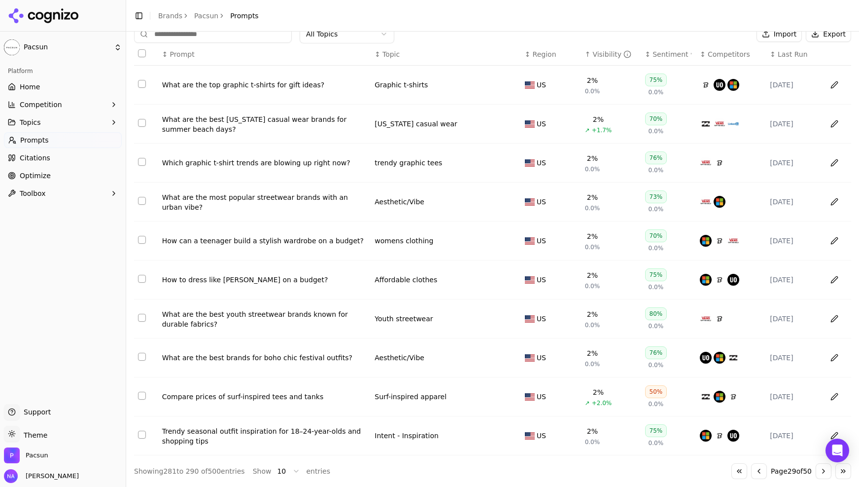
click at [752, 472] on button "Go to previous page" at bounding box center [759, 471] width 16 height 16
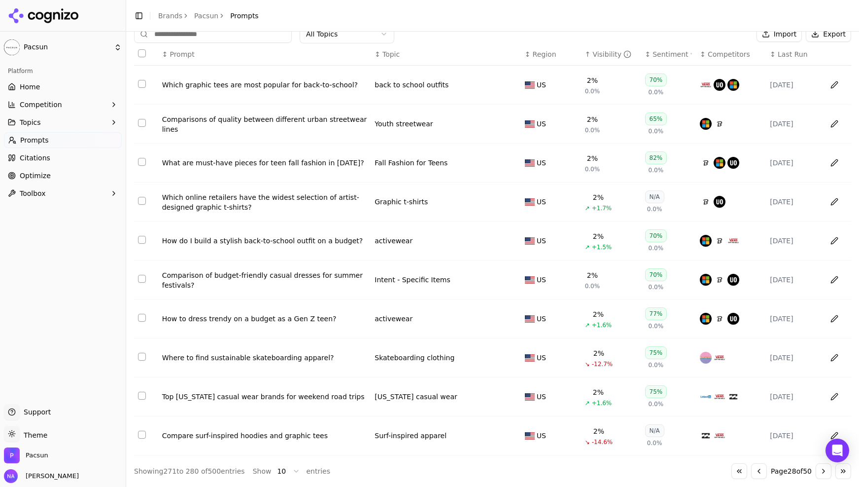
click at [752, 472] on button "Go to previous page" at bounding box center [759, 471] width 16 height 16
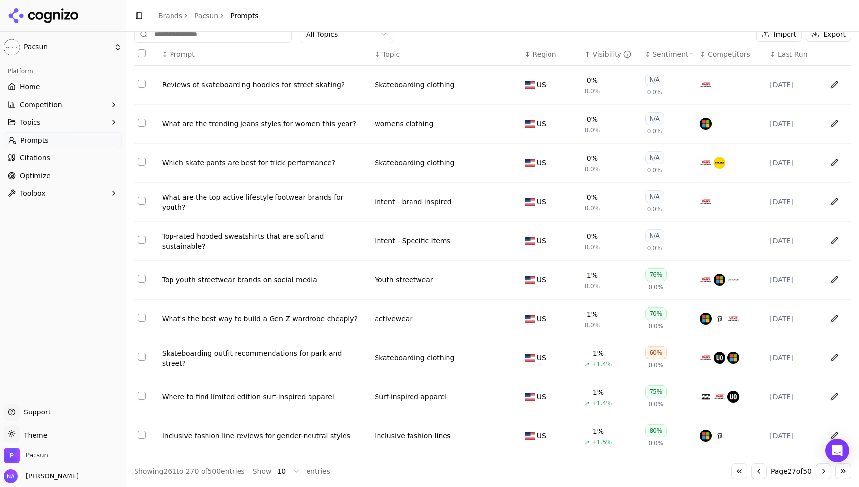
click at [752, 472] on button "Go to previous page" at bounding box center [759, 471] width 16 height 16
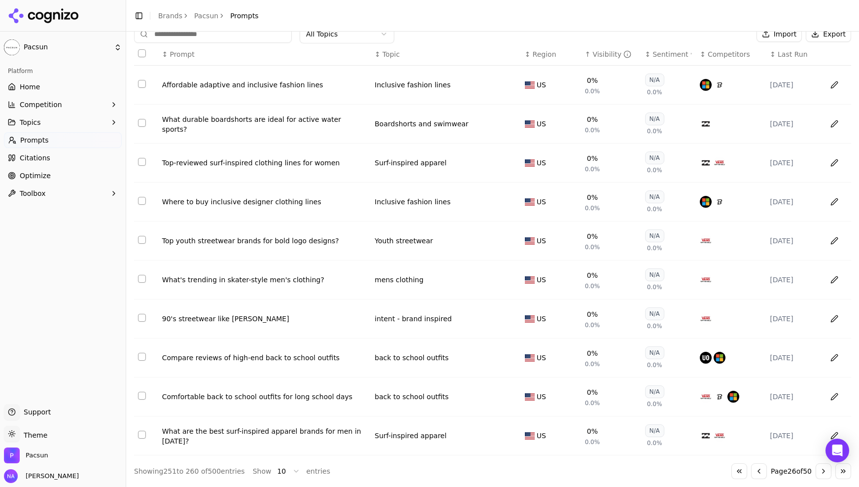
click at [420, 80] on div "Inclusive fashion lines" at bounding box center [413, 85] width 76 height 10
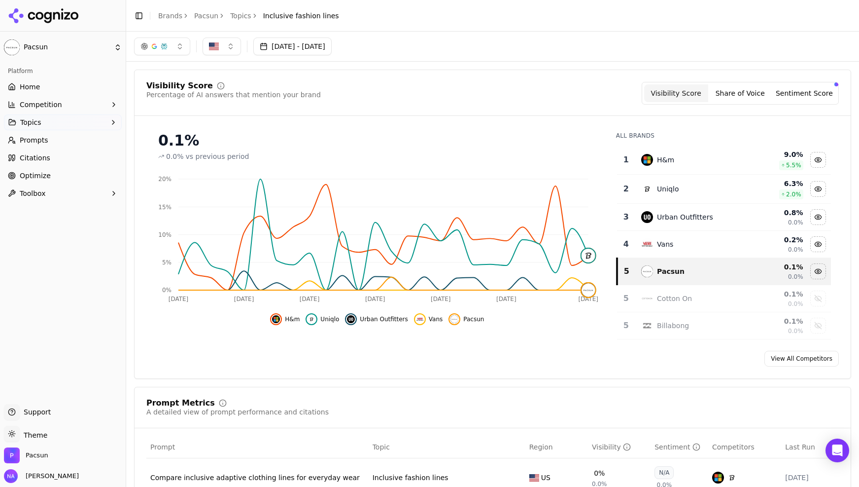
click at [42, 178] on span "Optimize" at bounding box center [35, 176] width 31 height 10
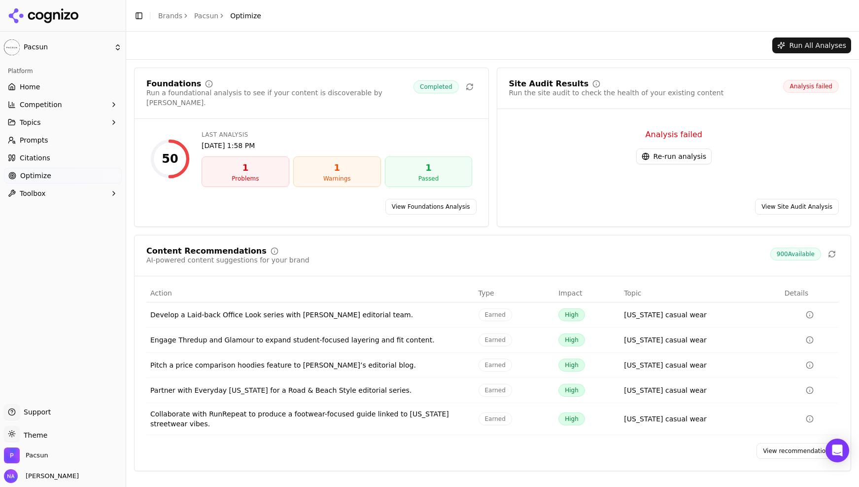
click at [570, 160] on div "Analysis failed Re-run analysis" at bounding box center [674, 146] width 330 height 59
click at [664, 156] on button "Re-run analysis" at bounding box center [674, 156] width 75 height 16
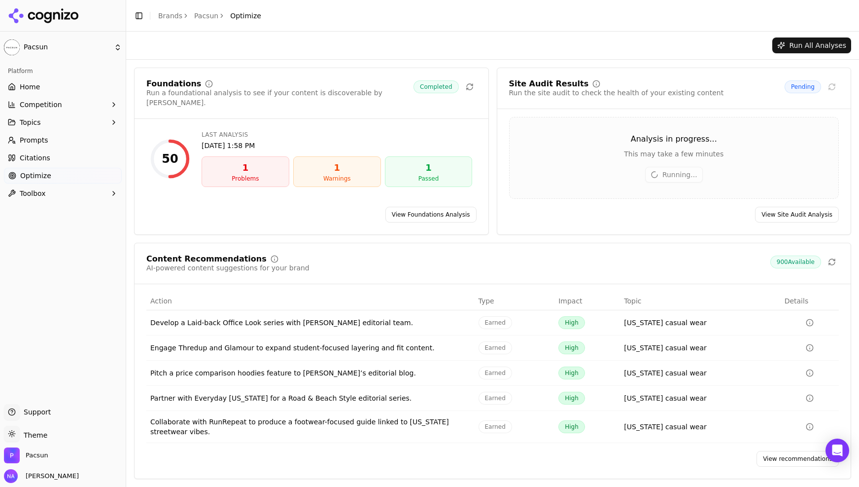
click at [243, 175] on div "Problems" at bounding box center [245, 179] width 79 height 8
click at [170, 151] on div "50" at bounding box center [170, 159] width 16 height 16
click at [416, 214] on link "View Foundations Analysis" at bounding box center [431, 215] width 91 height 16
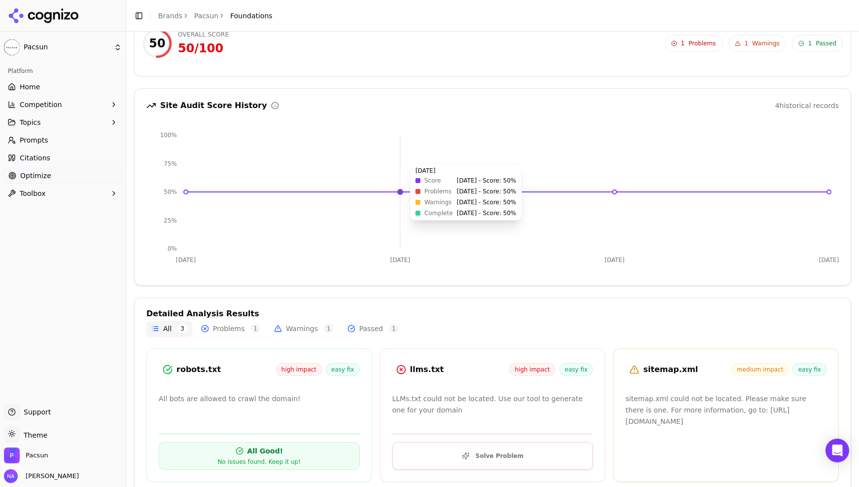
scroll to position [67, 0]
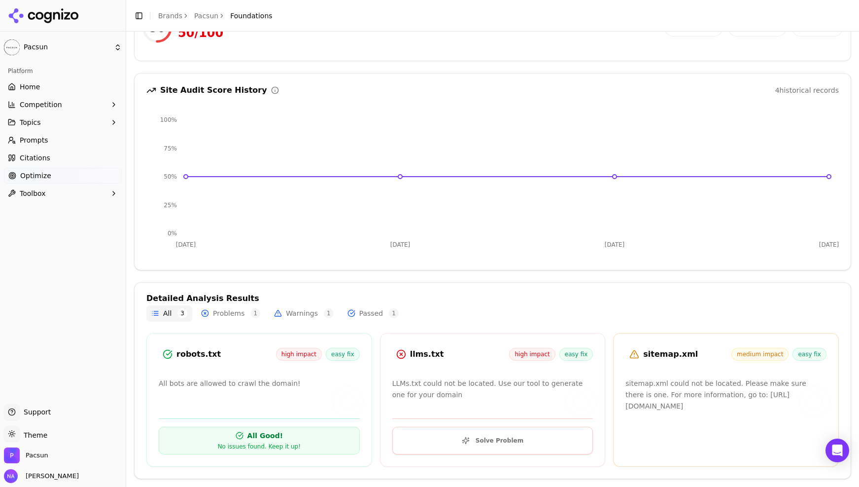
click at [483, 439] on button "Solve Problem" at bounding box center [492, 440] width 201 height 28
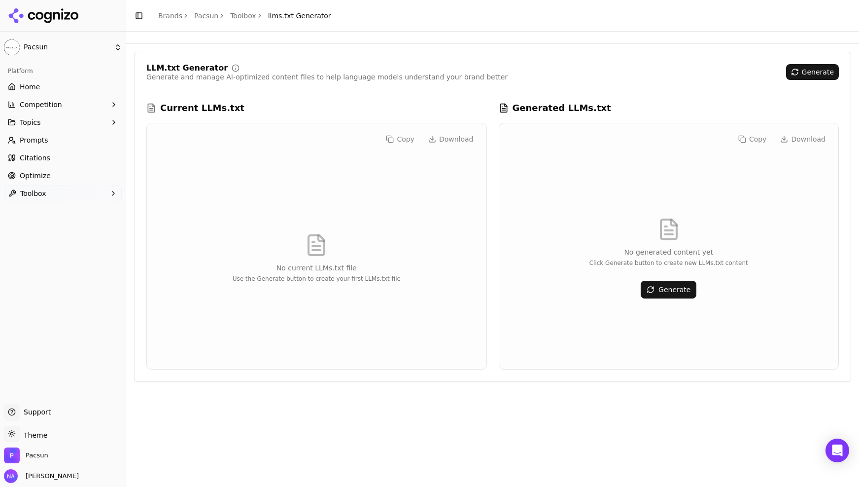
click at [673, 285] on button "Generate" at bounding box center [669, 290] width 56 height 18
